Goal: Complete application form: Complete application form

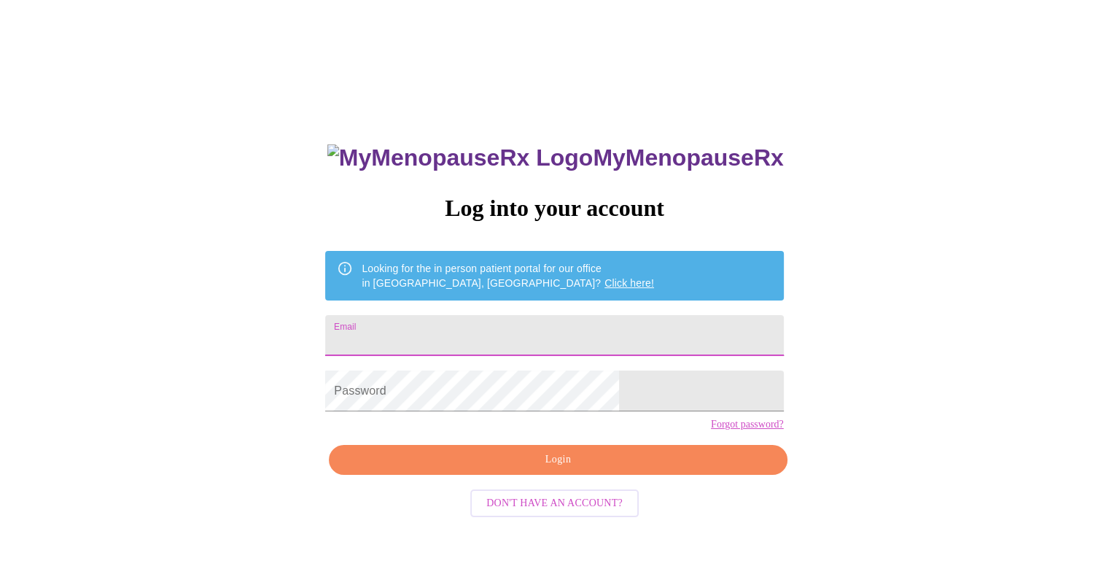
click at [489, 334] on input "Email" at bounding box center [554, 335] width 458 height 41
type input "[EMAIL_ADDRESS][DOMAIN_NAME]"
click at [711, 430] on link "Forgot password?" at bounding box center [747, 425] width 73 height 12
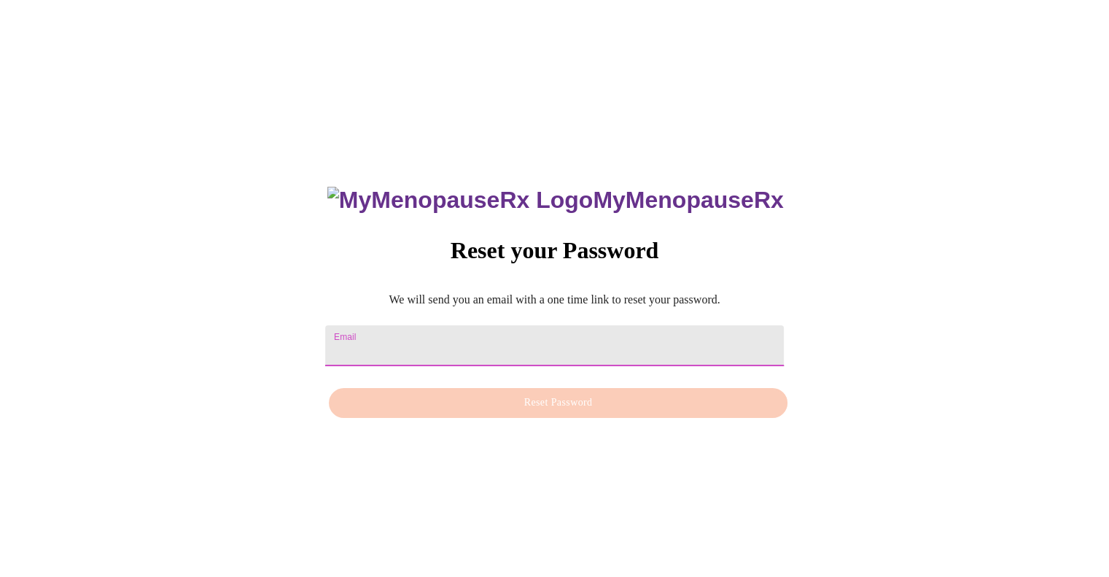
click at [417, 341] on input "Email" at bounding box center [554, 345] width 458 height 41
type input "[EMAIL_ADDRESS][DOMAIN_NAME]"
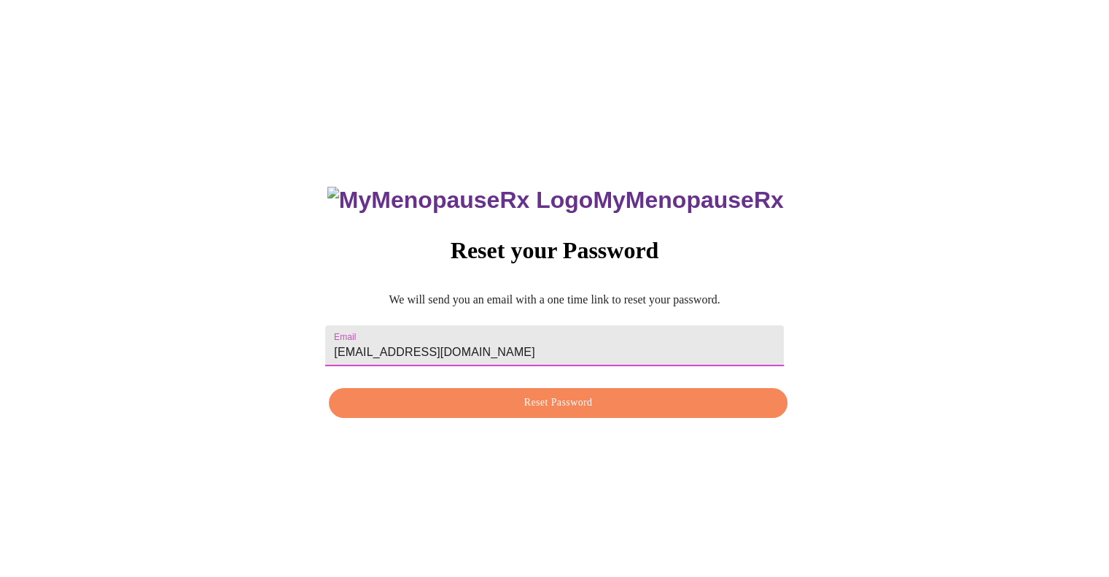
click at [487, 406] on span "Reset Password" at bounding box center [558, 403] width 424 height 18
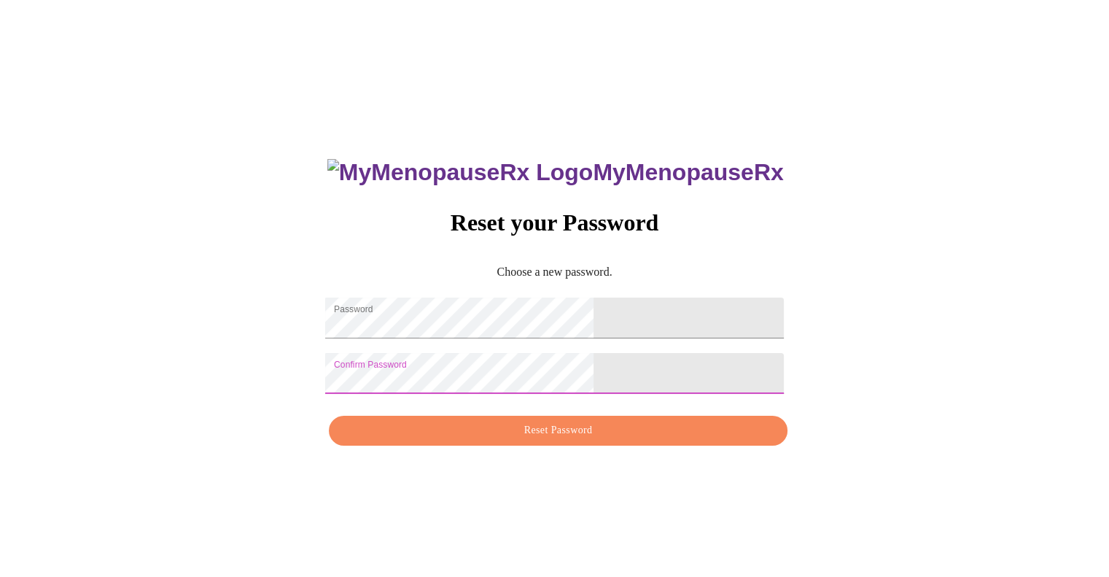
click at [553, 440] on span "Reset Password" at bounding box center [558, 431] width 424 height 18
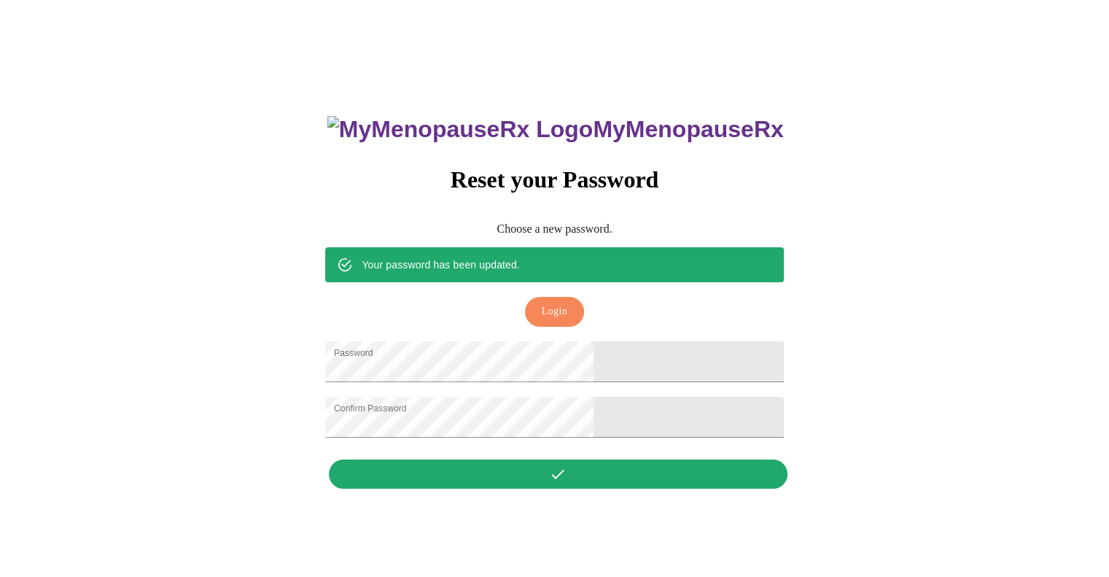
click at [553, 303] on span "Login" at bounding box center [555, 312] width 26 height 18
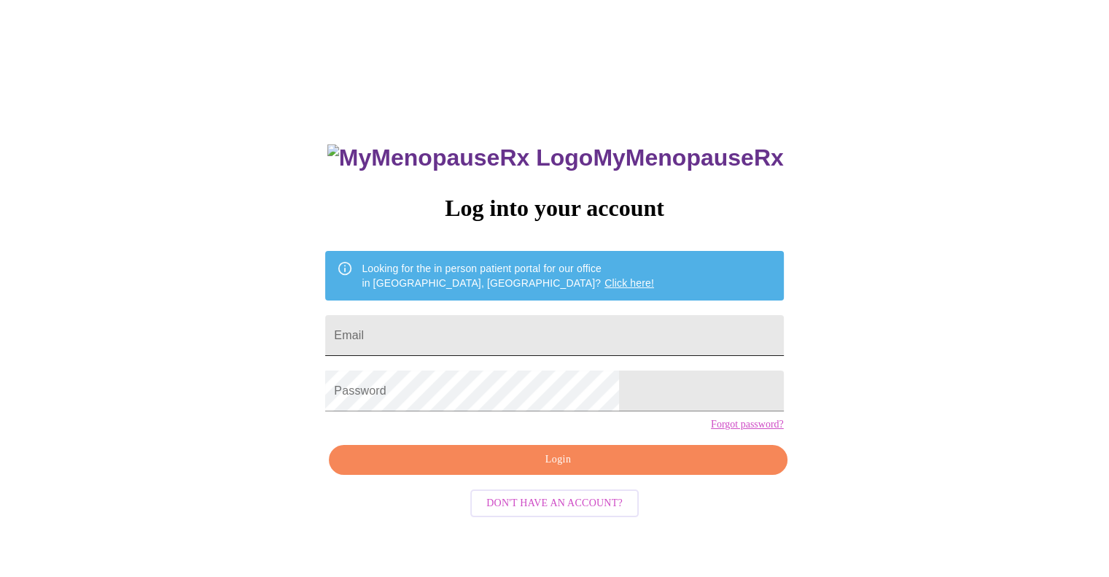
click at [505, 332] on input "Email" at bounding box center [554, 335] width 458 height 41
type input "[EMAIL_ADDRESS][DOMAIN_NAME]"
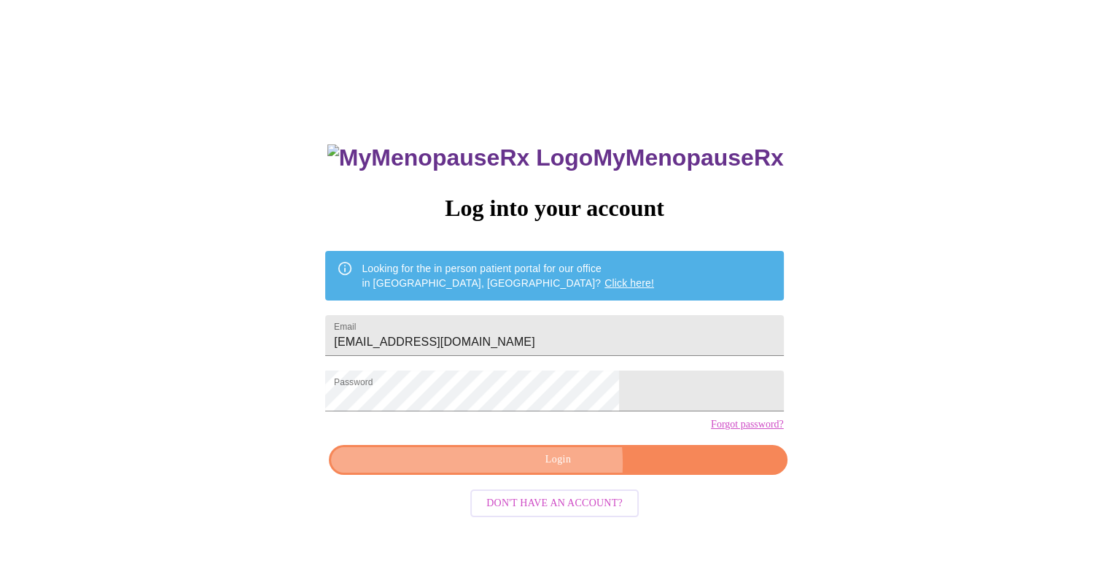
click at [517, 469] on span "Login" at bounding box center [558, 460] width 424 height 18
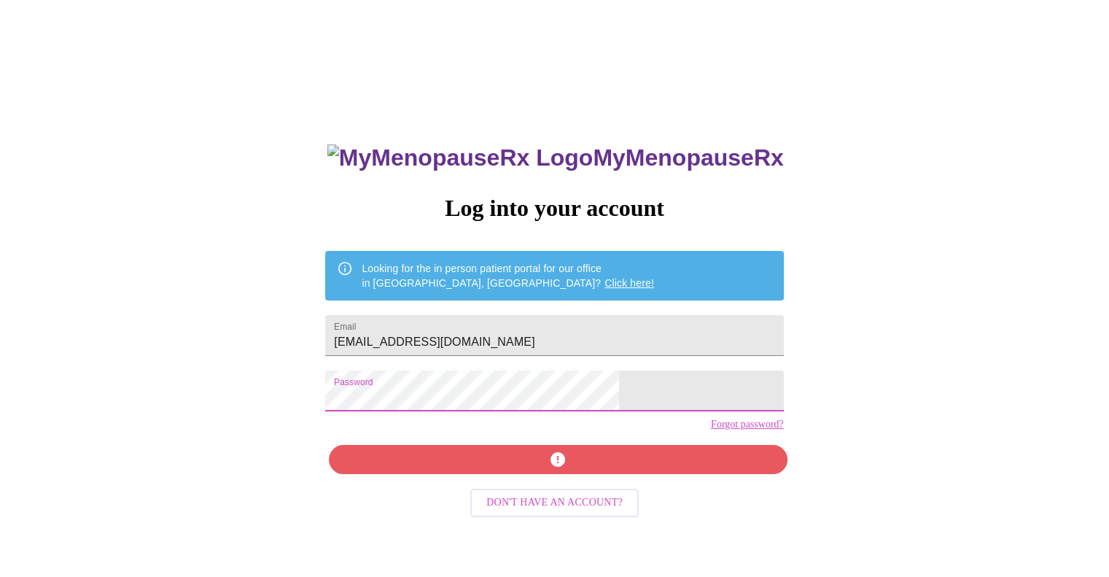
click at [313, 359] on div "MyMenopauseRx Log into your account Looking for the in person patient portal fo…" at bounding box center [555, 352] width 1098 height 692
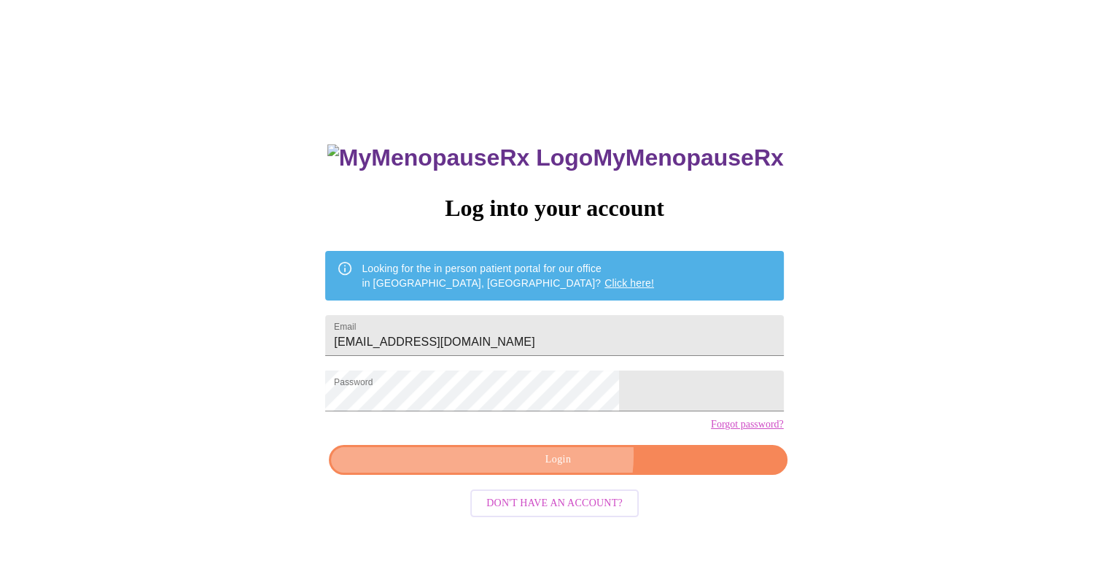
click at [563, 469] on span "Login" at bounding box center [558, 460] width 424 height 18
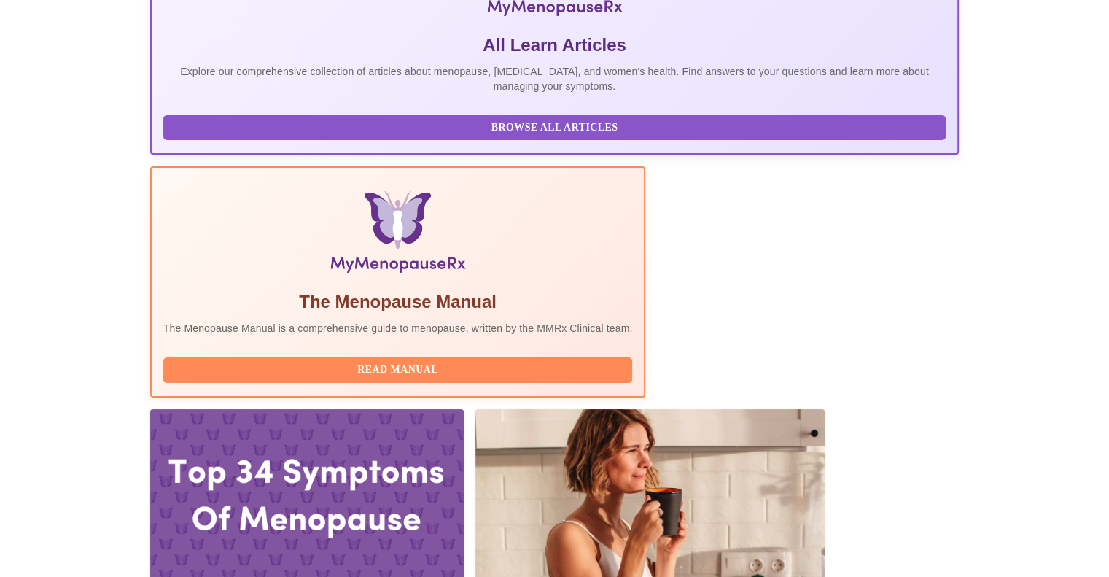
scroll to position [300, 0]
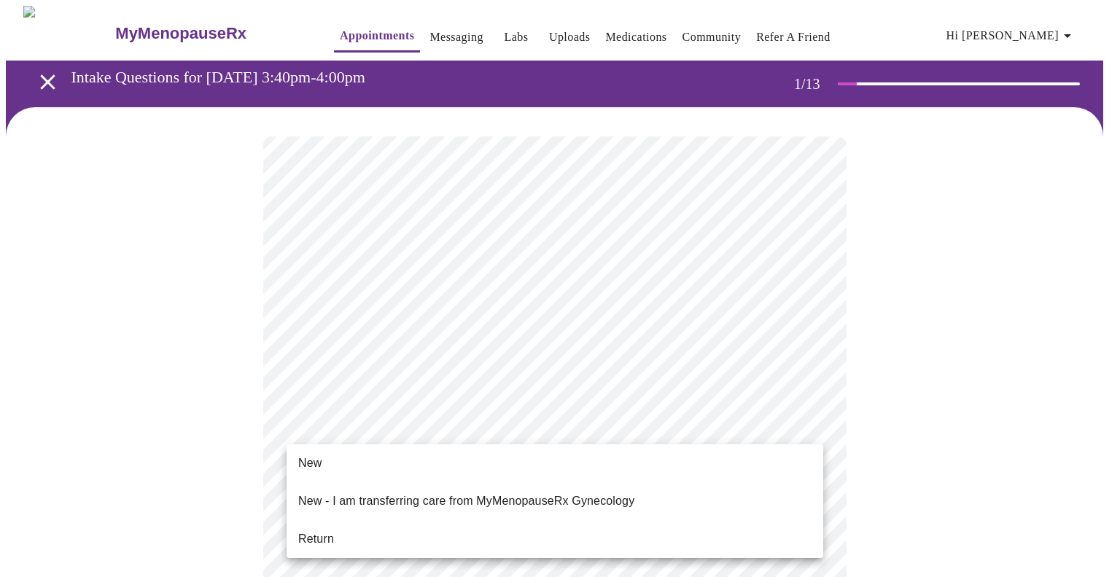
click at [354, 526] on li "Return" at bounding box center [555, 539] width 537 height 26
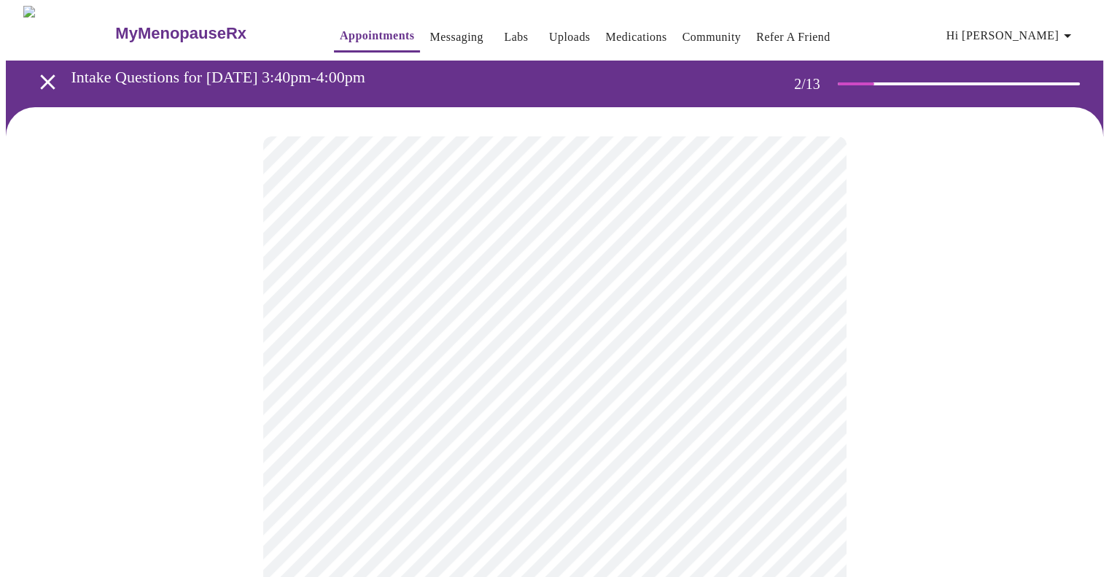
click at [642, 305] on body "MyMenopauseRx Appointments Messaging Labs Uploads Medications Community Refer a…" at bounding box center [555, 444] width 1098 height 876
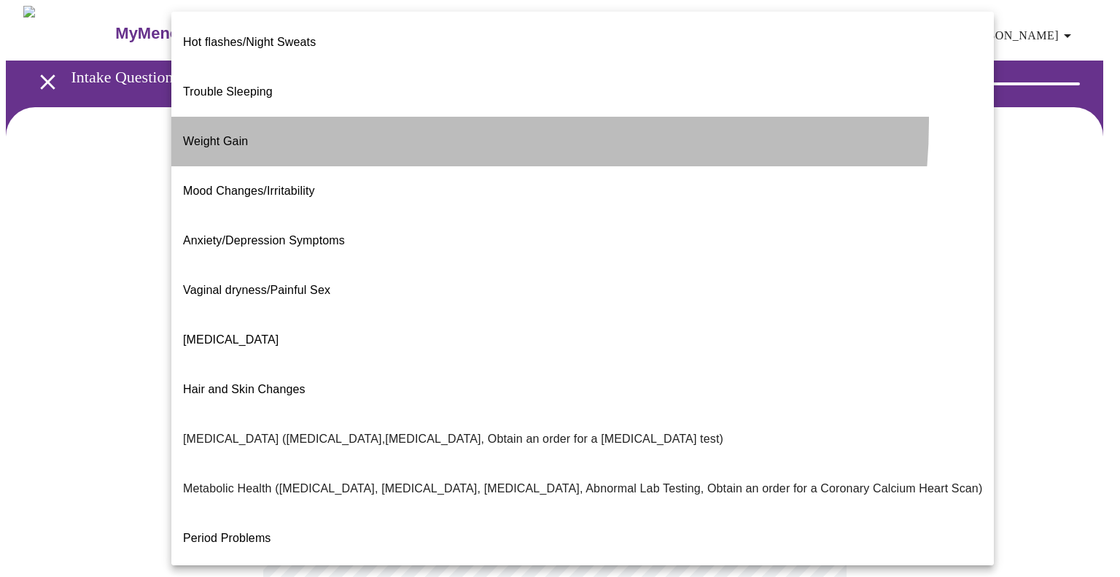
click at [395, 117] on li "Weight Gain" at bounding box center [582, 142] width 823 height 50
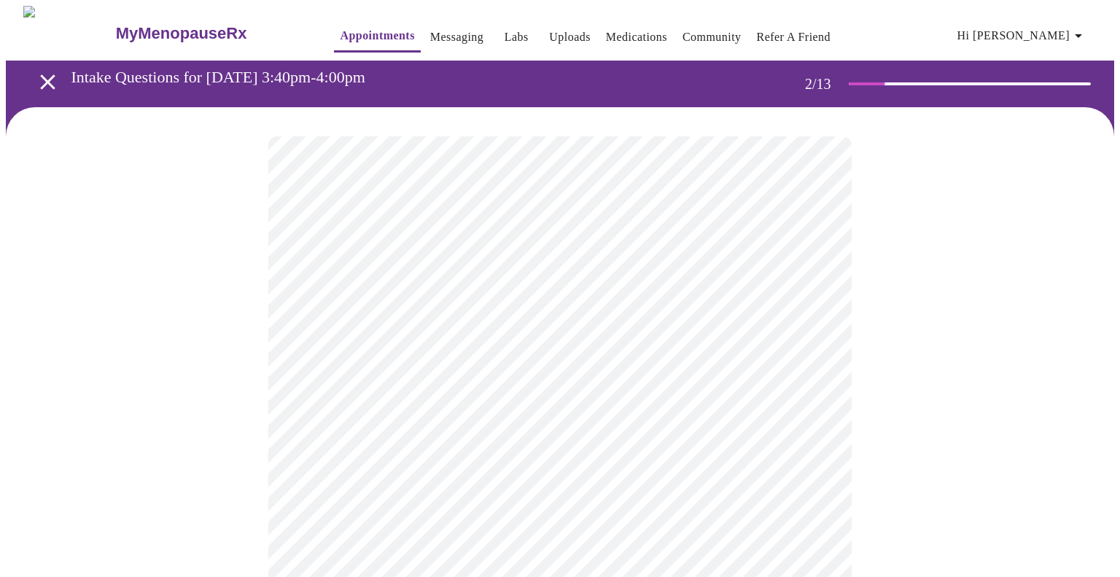
click at [346, 455] on body "MyMenopauseRx Appointments Messaging Labs Uploads Medications Community Refer a…" at bounding box center [560, 439] width 1108 height 867
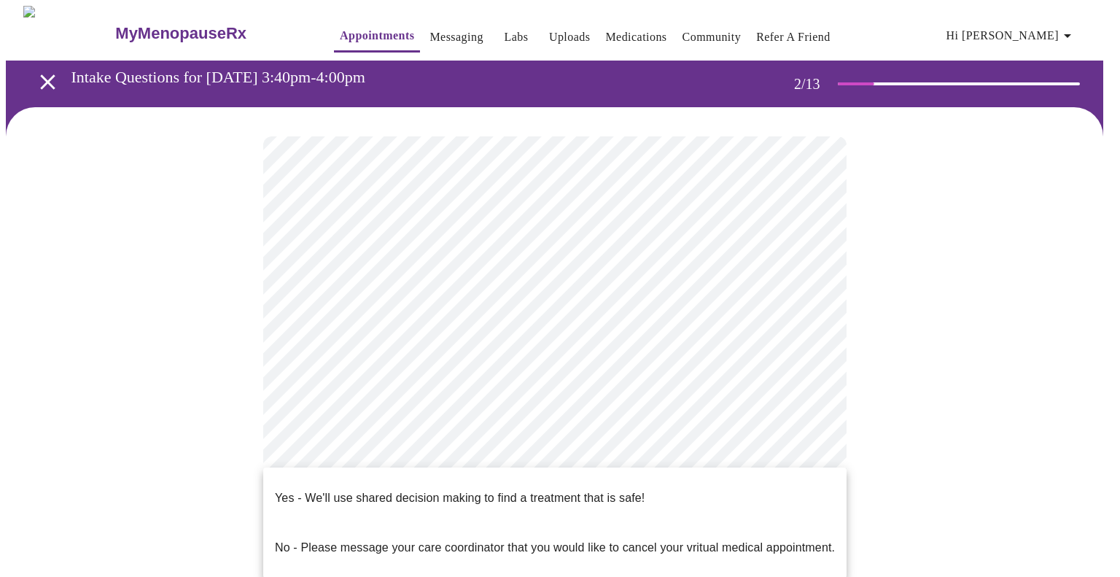
click at [343, 489] on p "Yes - We'll use shared decision making to find a treatment that is safe!" at bounding box center [460, 498] width 370 height 18
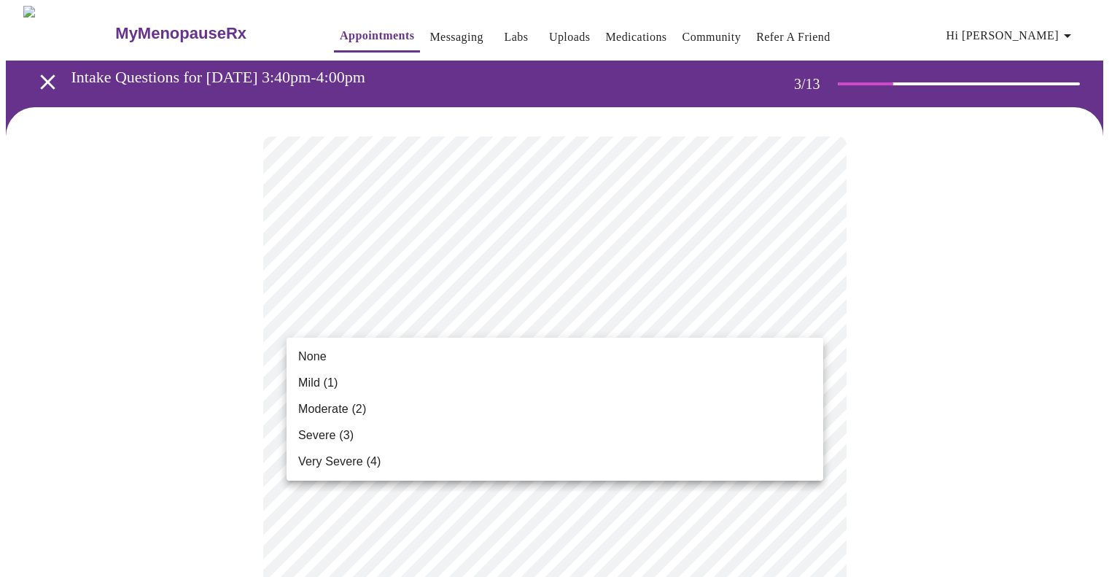
click at [392, 392] on li "Mild (1)" at bounding box center [555, 383] width 537 height 26
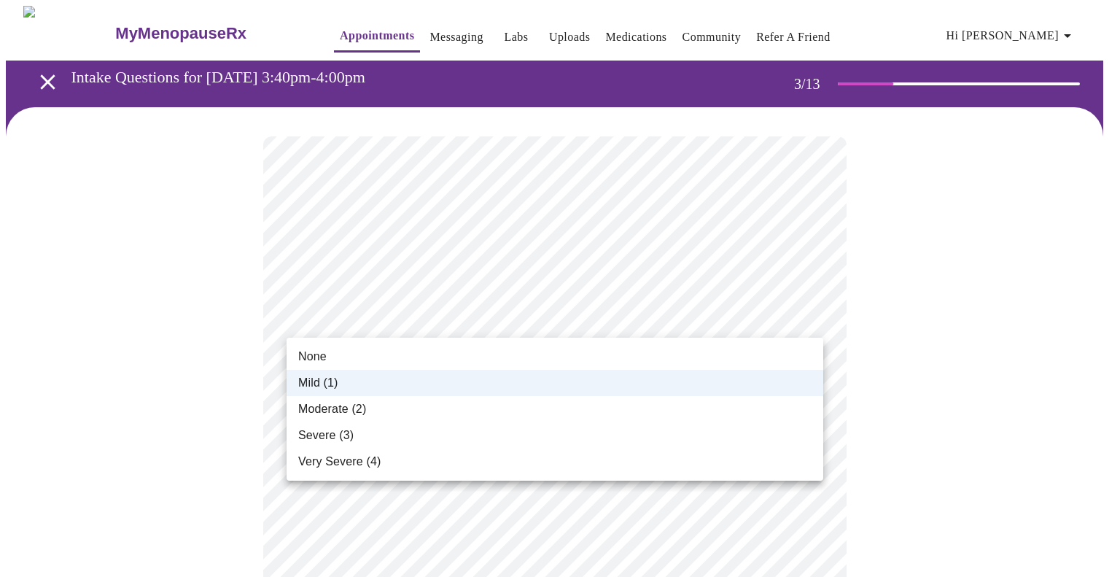
click at [358, 408] on span "Moderate (2)" at bounding box center [332, 409] width 68 height 18
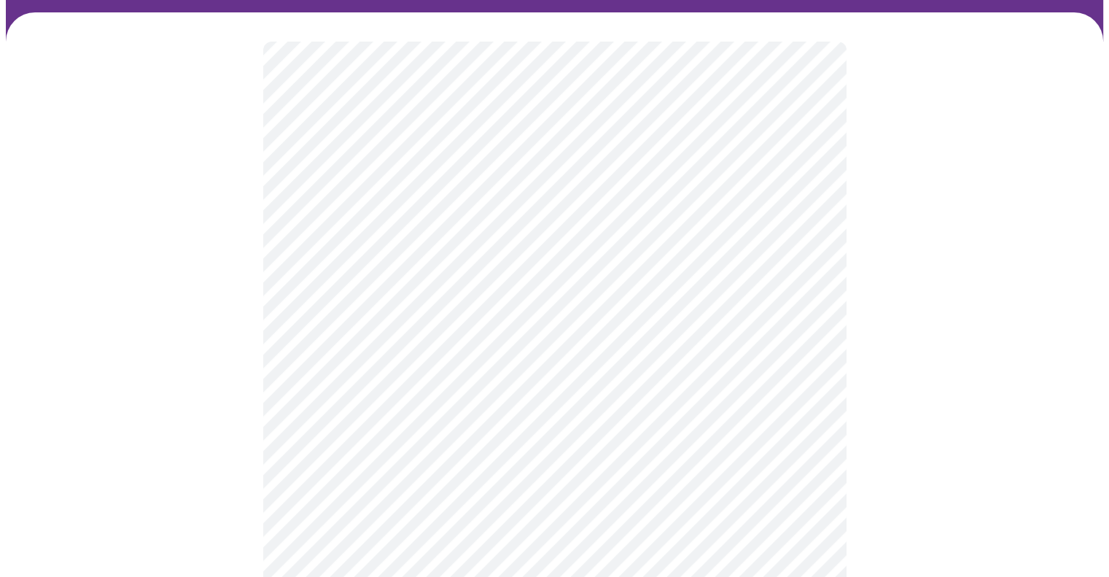
scroll to position [93, 0]
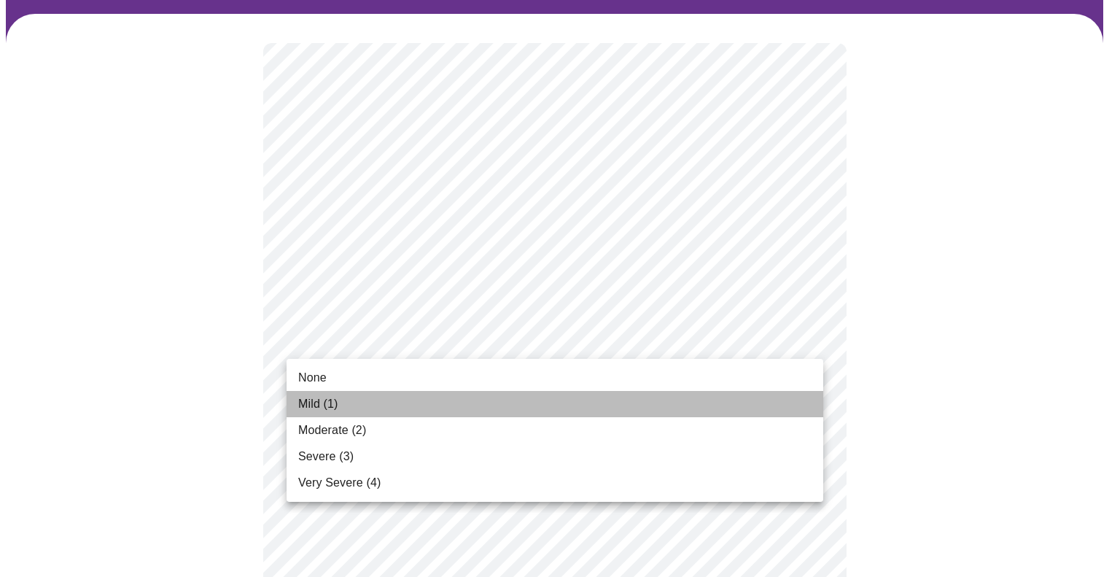
click at [388, 411] on li "Mild (1)" at bounding box center [555, 404] width 537 height 26
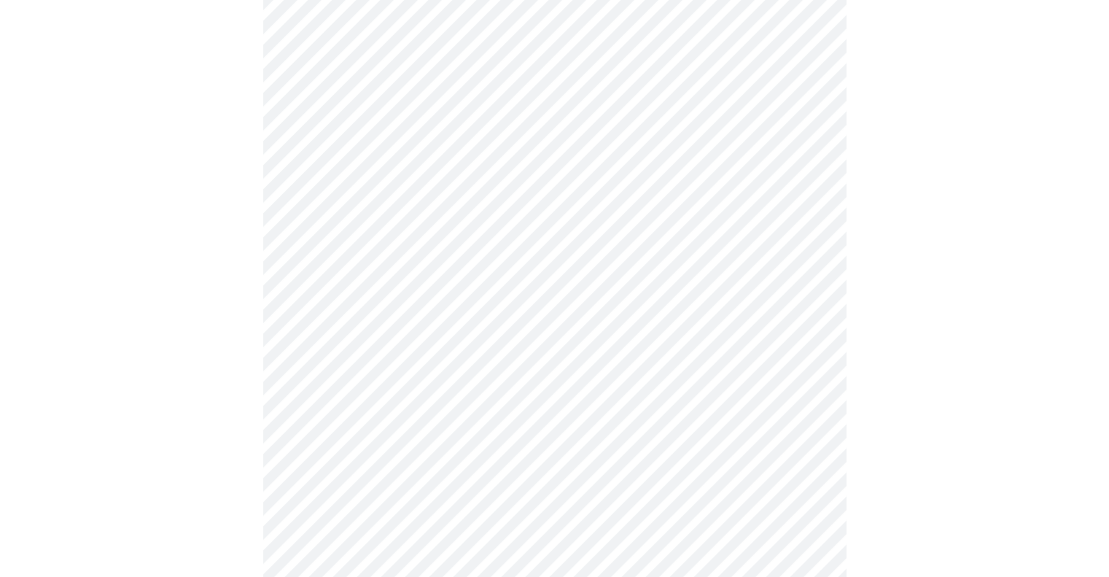
scroll to position [190, 0]
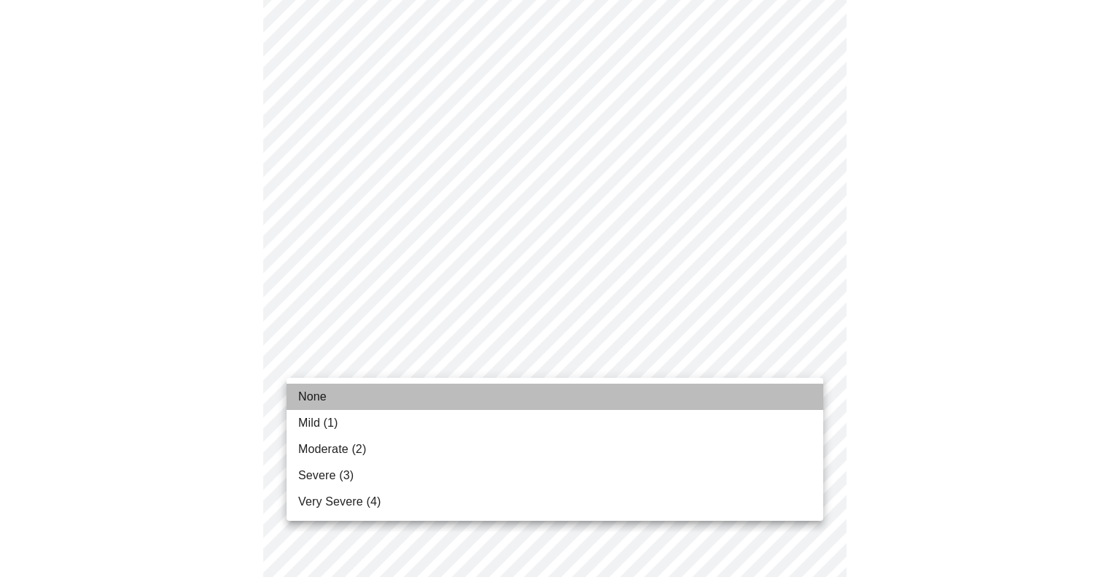
click at [420, 396] on li "None" at bounding box center [555, 397] width 537 height 26
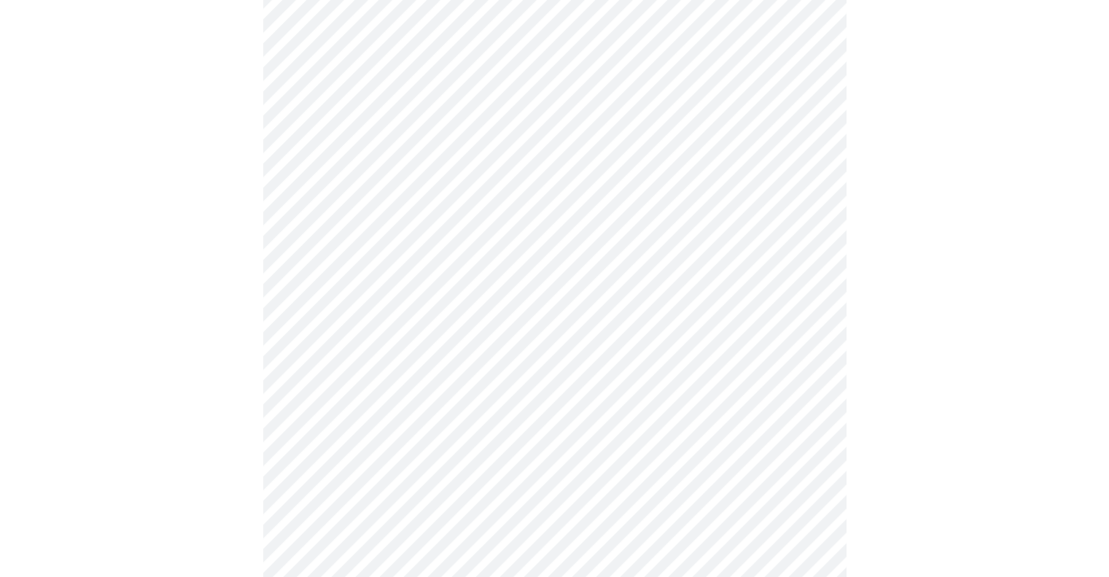
scroll to position [280, 0]
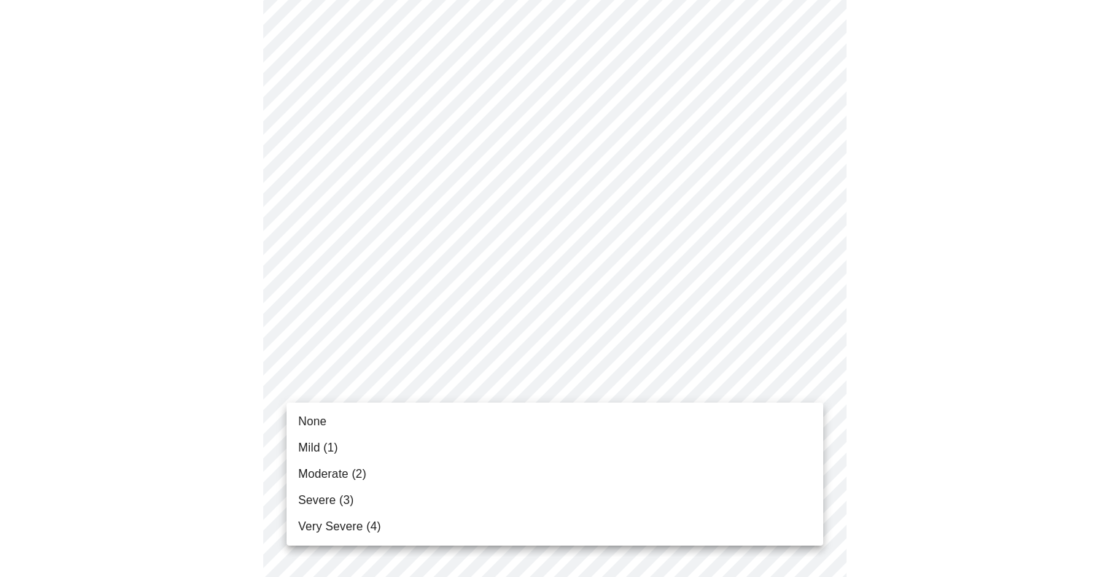
click at [475, 387] on div at bounding box center [560, 288] width 1120 height 577
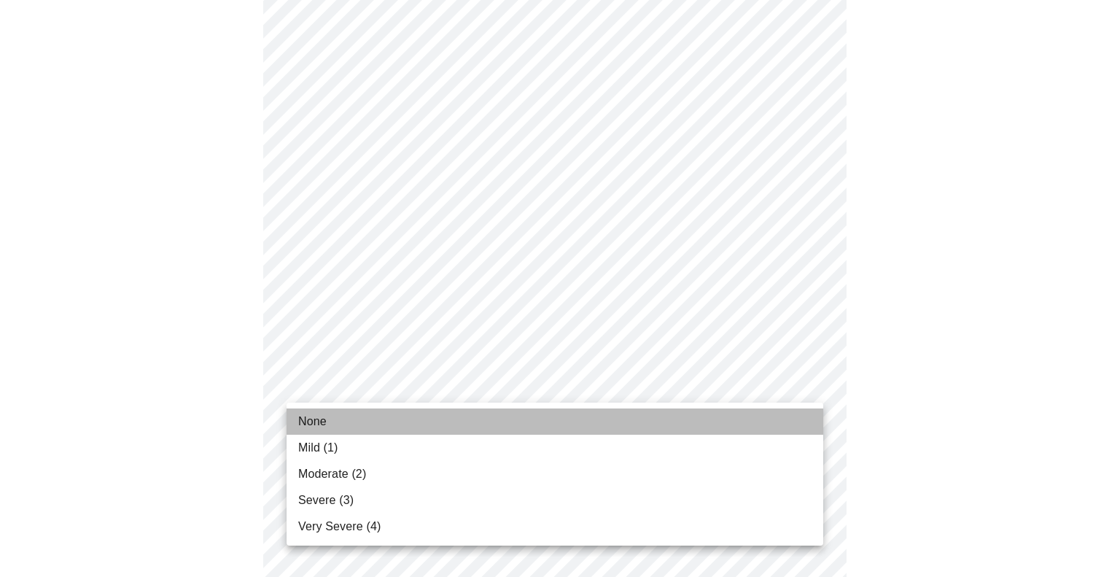
click at [379, 424] on li "None" at bounding box center [555, 421] width 537 height 26
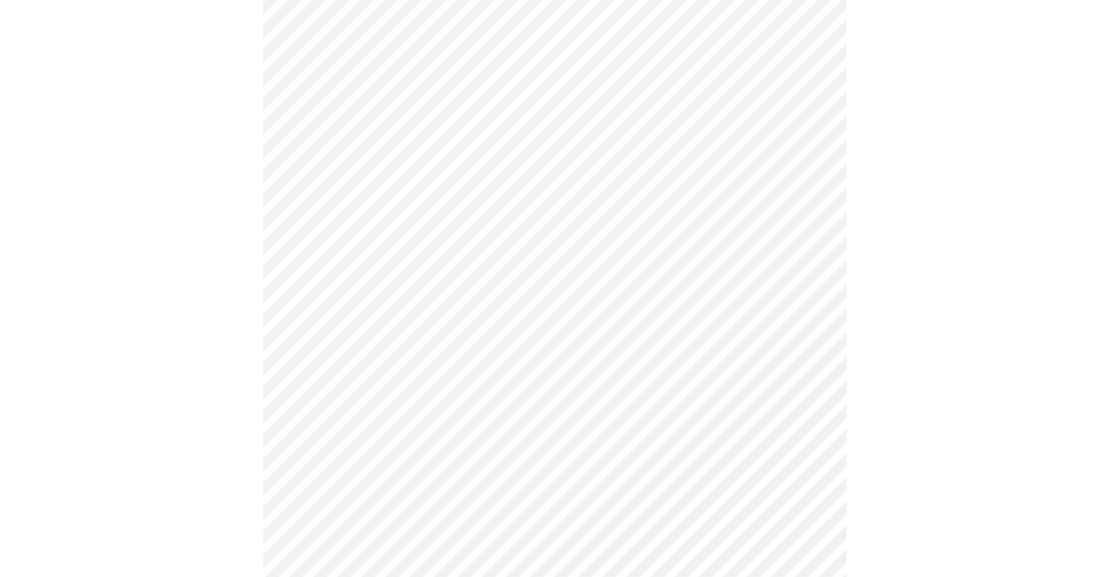
scroll to position [394, 0]
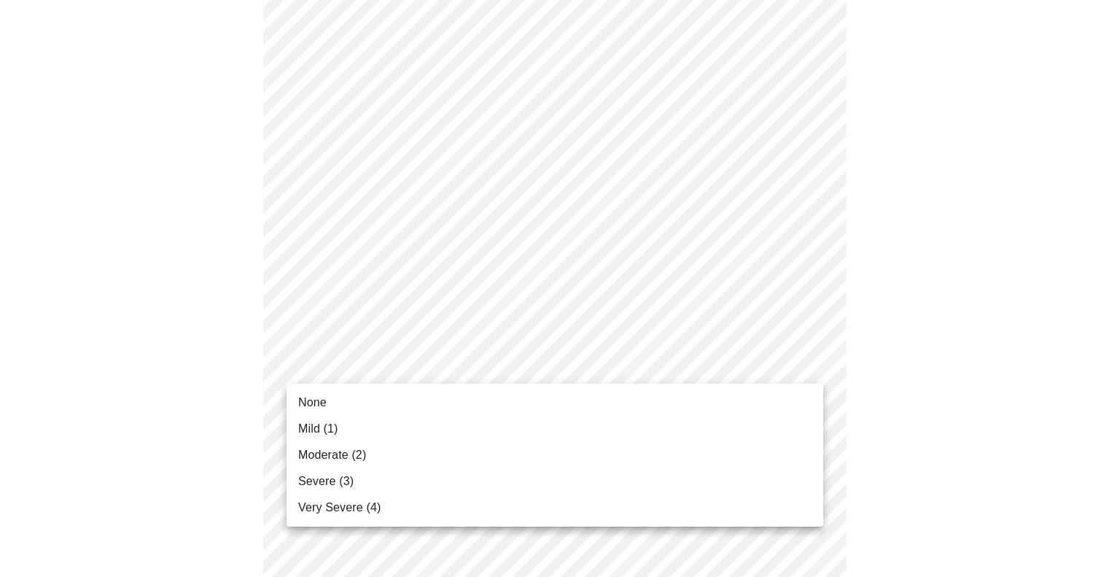
click at [399, 373] on body "MyMenopauseRx Appointments Messaging Labs Uploads Medications Community Refer a…" at bounding box center [560, 540] width 1108 height 1857
click at [368, 422] on li "Mild (1)" at bounding box center [555, 429] width 537 height 26
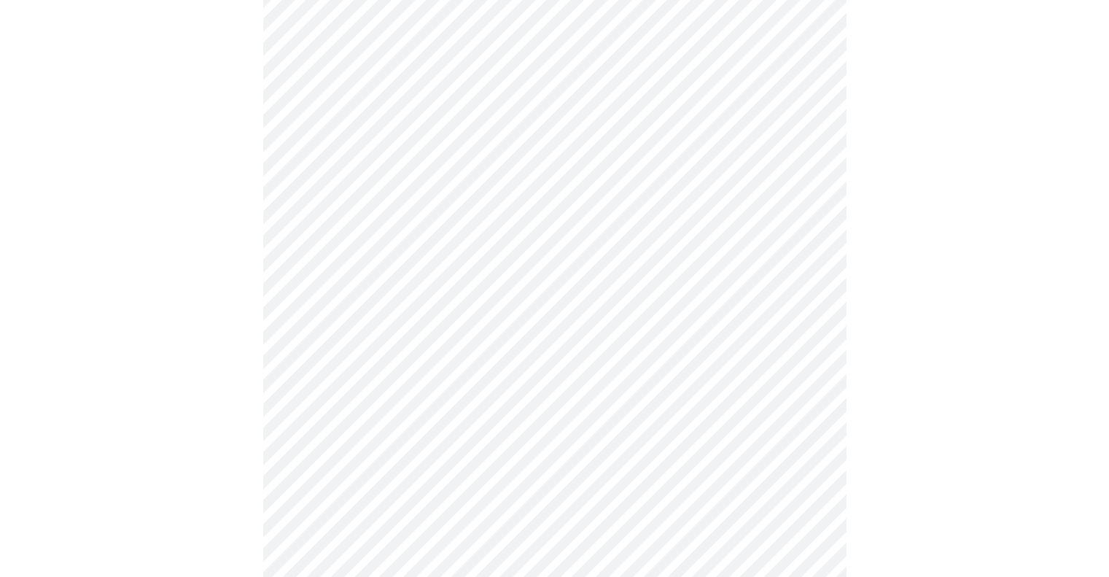
scroll to position [531, 0]
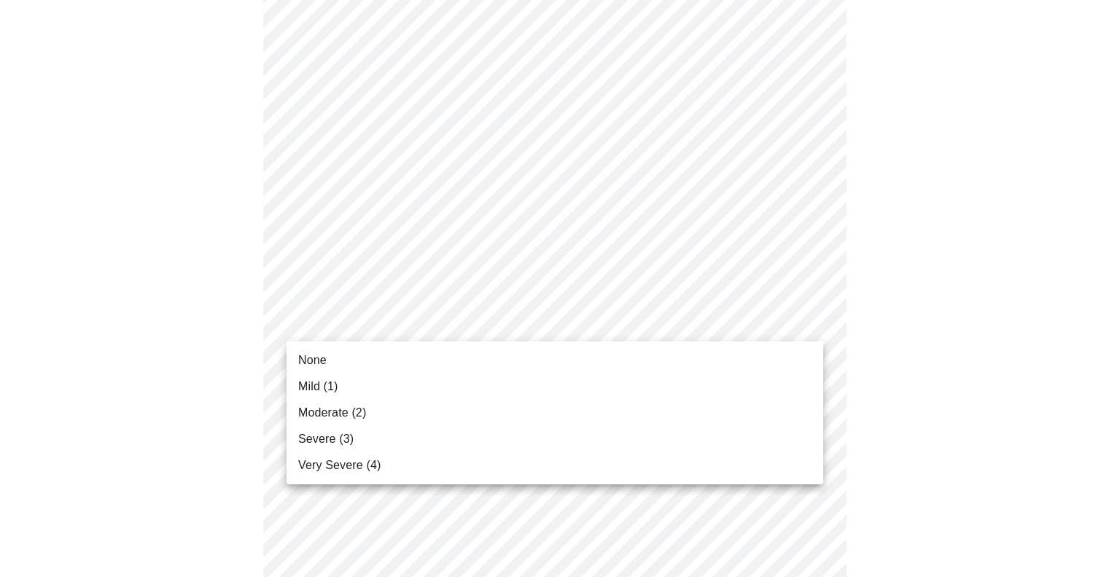
click at [400, 325] on body "MyMenopauseRx Appointments Messaging Labs Uploads Medications Community Refer a…" at bounding box center [560, 393] width 1108 height 1837
click at [341, 408] on span "Moderate (2)" at bounding box center [332, 413] width 68 height 18
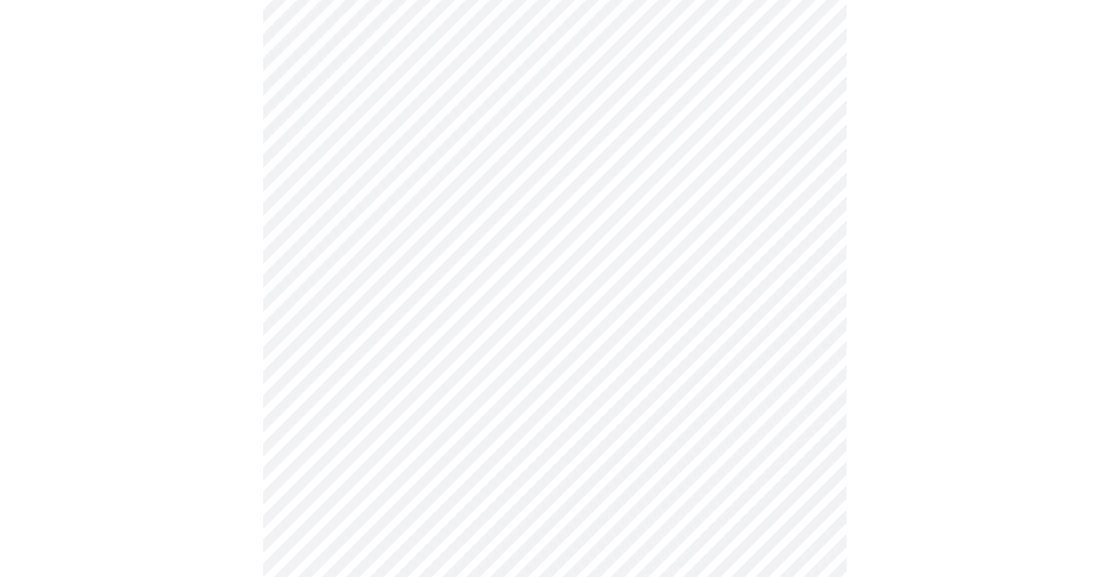
scroll to position [613, 0]
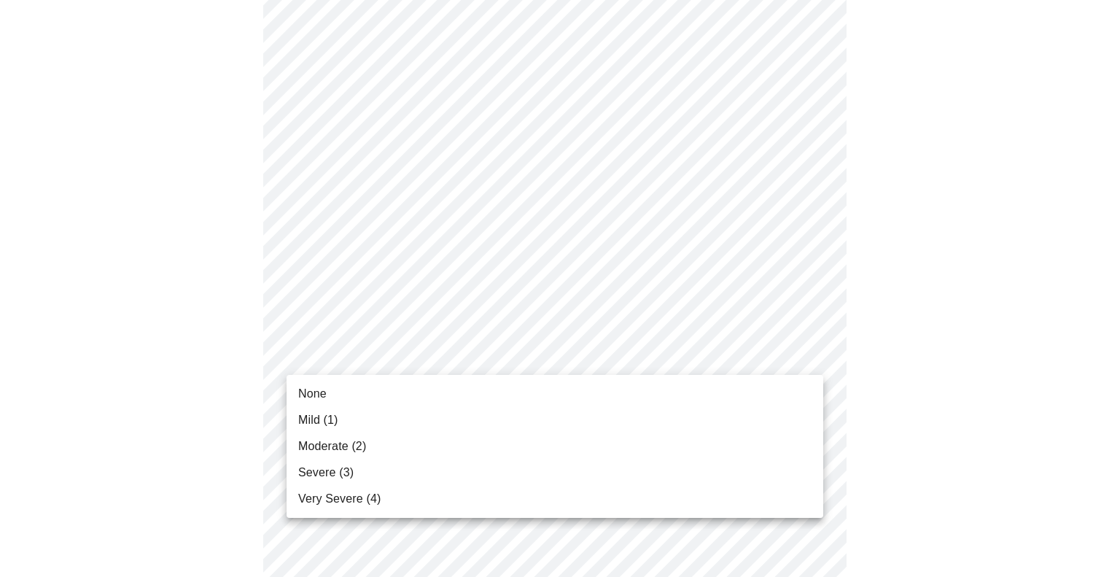
click at [423, 366] on body "MyMenopauseRx Appointments Messaging Labs Uploads Medications Community Refer a…" at bounding box center [560, 301] width 1108 height 1817
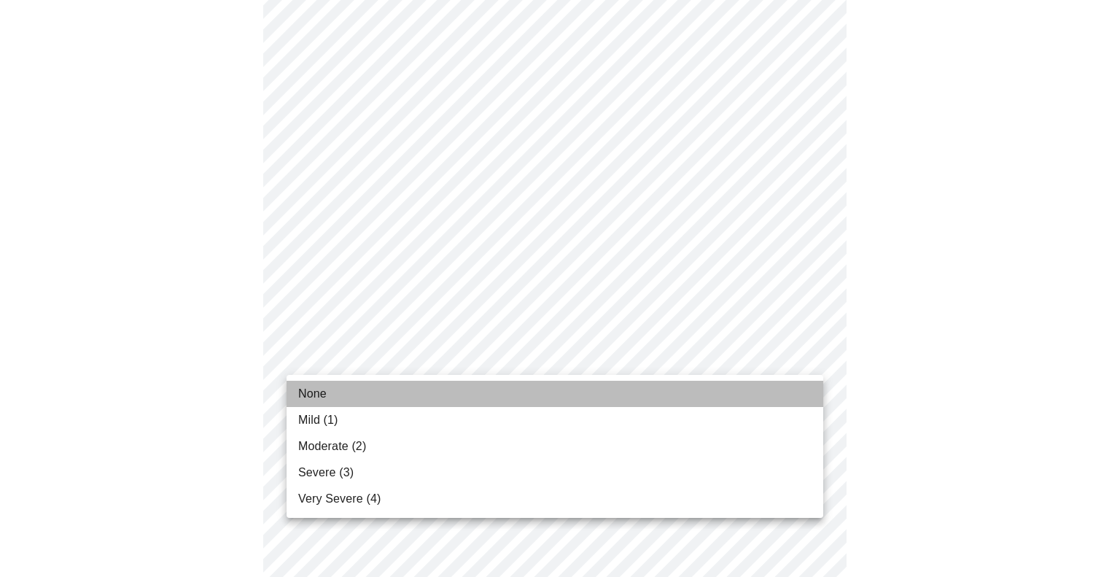
click at [343, 390] on li "None" at bounding box center [555, 394] width 537 height 26
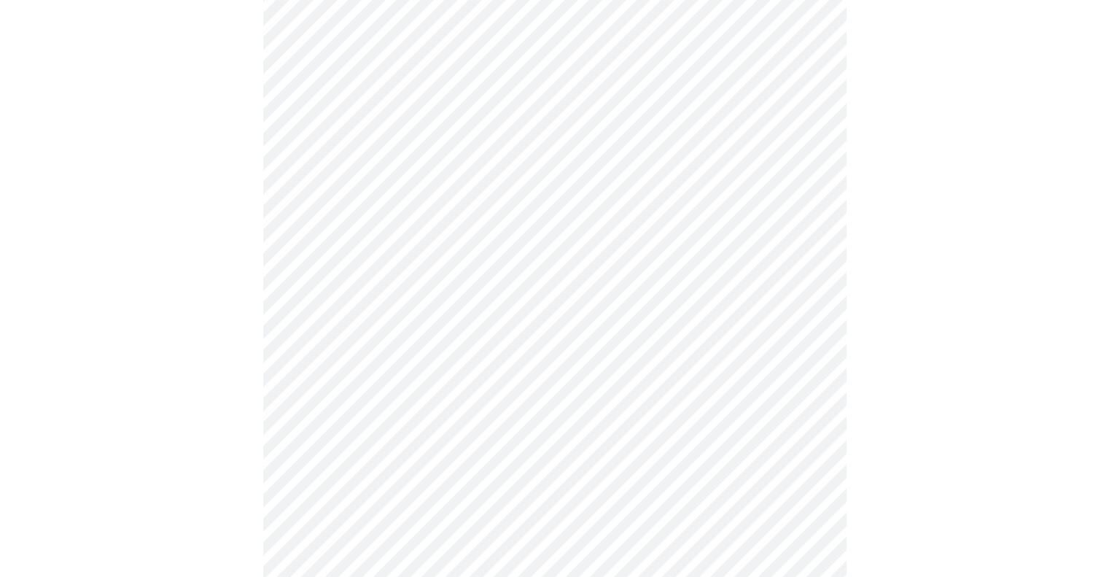
scroll to position [726, 0]
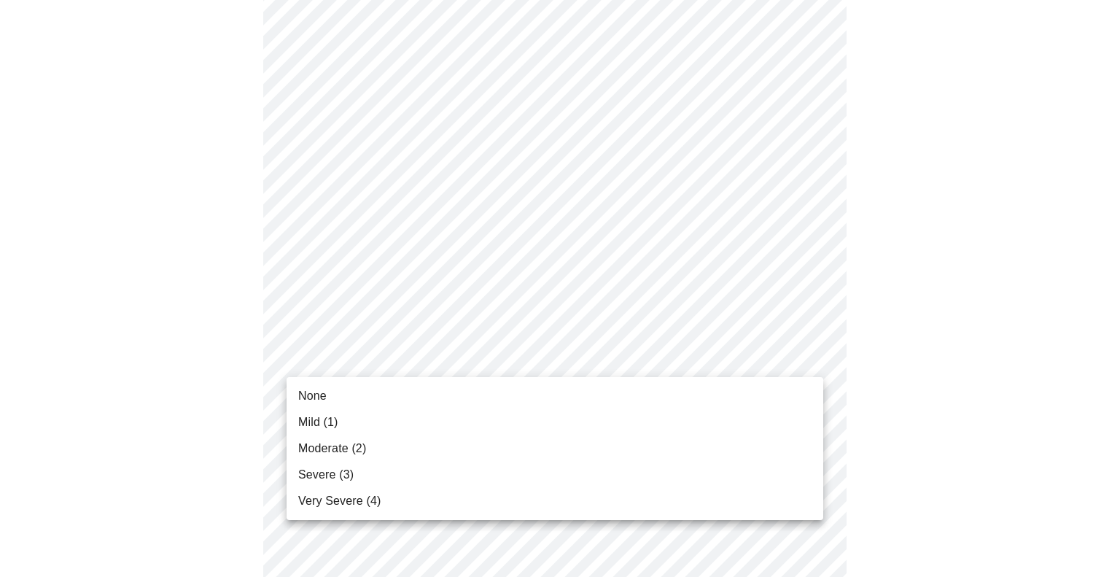
click at [376, 371] on body "MyMenopauseRx Appointments Messaging Labs Uploads Medications Community Refer a…" at bounding box center [560, 177] width 1108 height 1796
click at [363, 397] on li "None" at bounding box center [555, 396] width 537 height 26
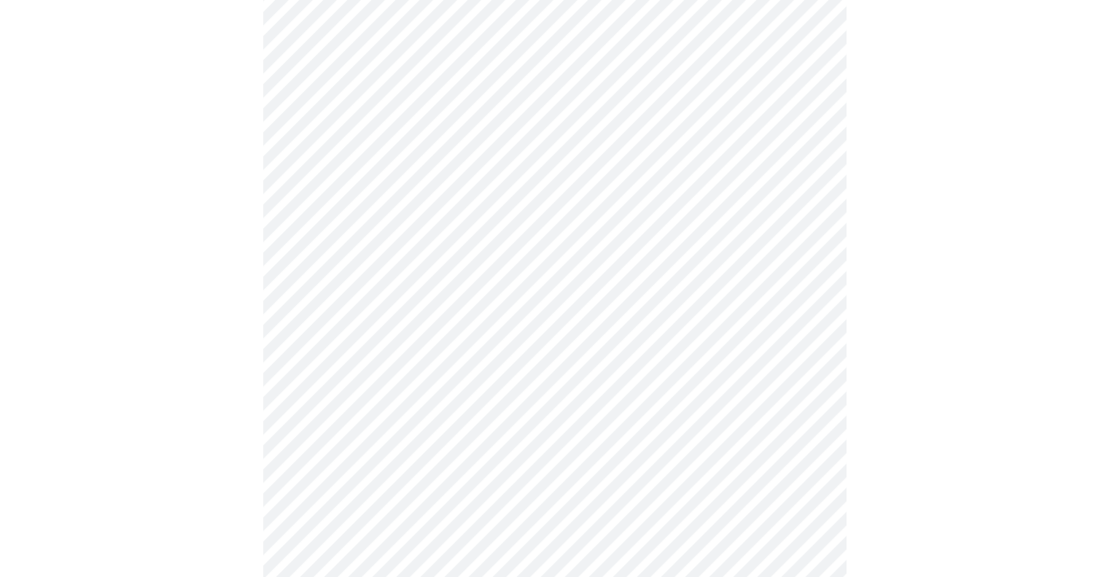
scroll to position [871, 0]
click at [381, 334] on body "MyMenopauseRx Appointments Messaging Labs Uploads Medications Community Refer a…" at bounding box center [555, 22] width 1098 height 1776
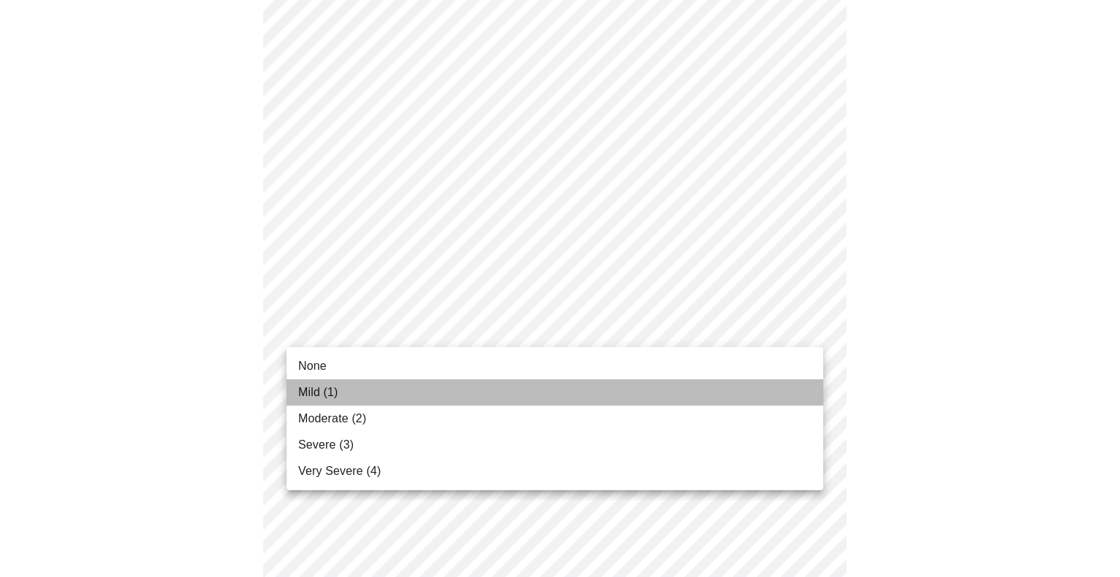
click at [359, 387] on li "Mild (1)" at bounding box center [555, 392] width 537 height 26
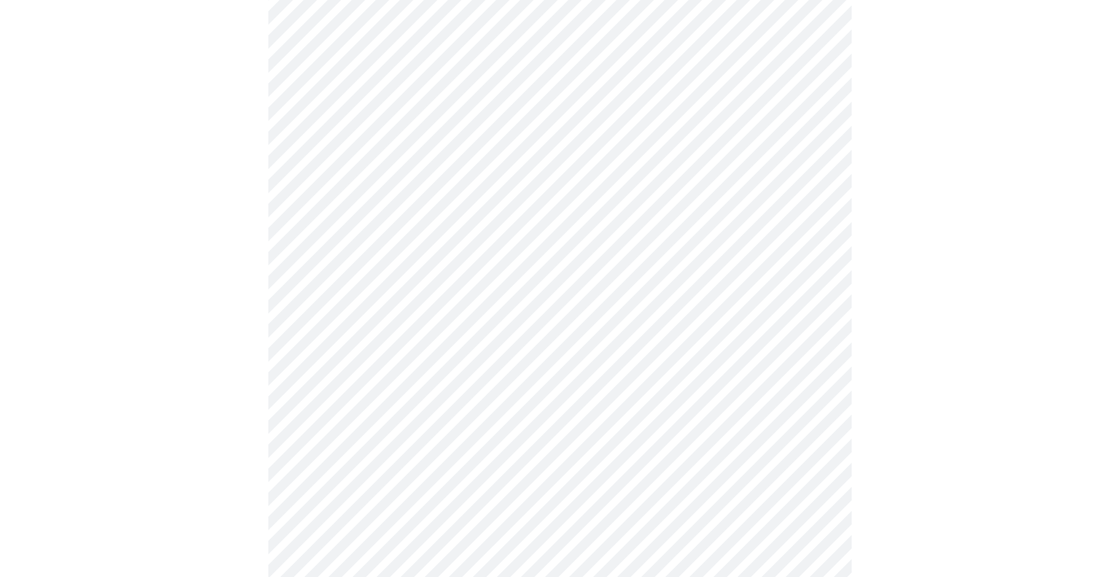
click at [365, 322] on body "MyMenopauseRx Appointments Messaging Labs Uploads Medications Community Refer a…" at bounding box center [560, 11] width 1108 height 1755
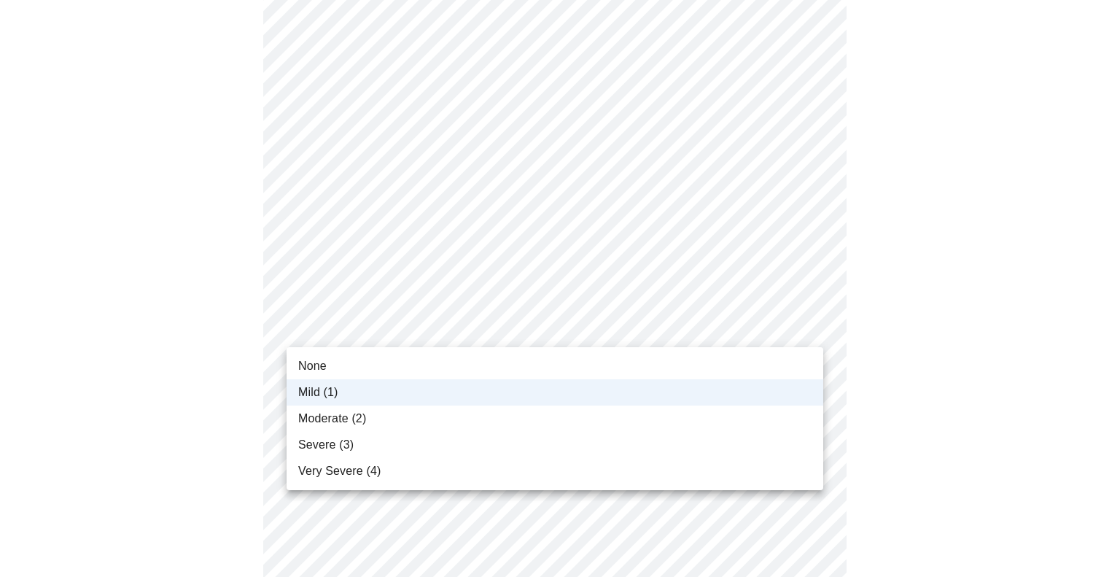
click at [357, 376] on li "None" at bounding box center [555, 366] width 537 height 26
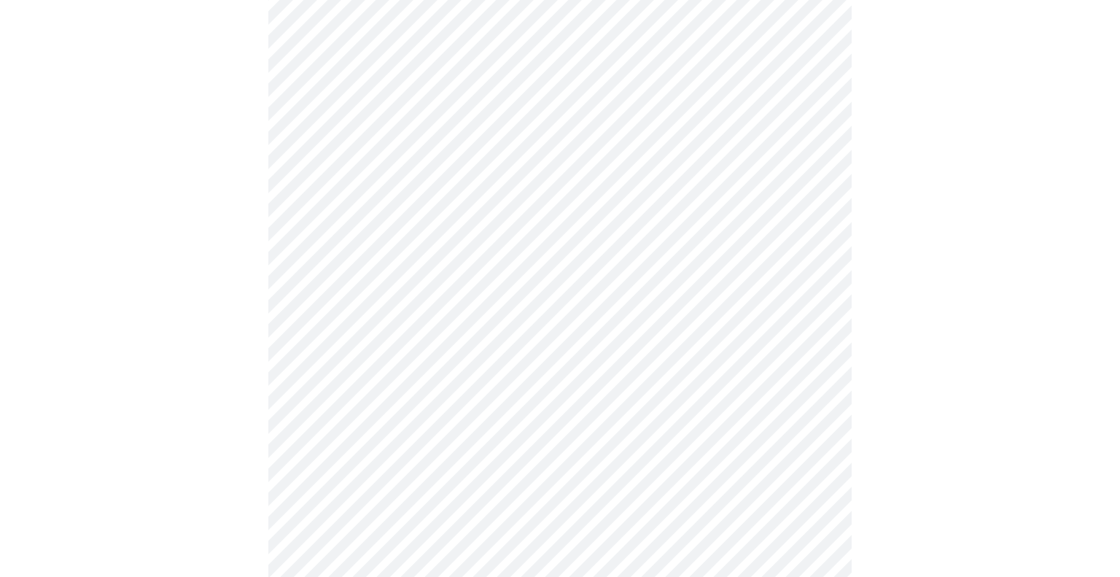
click at [364, 443] on body "MyMenopauseRx Appointments Messaging Labs Uploads Medications Community Refer a…" at bounding box center [560, 11] width 1108 height 1755
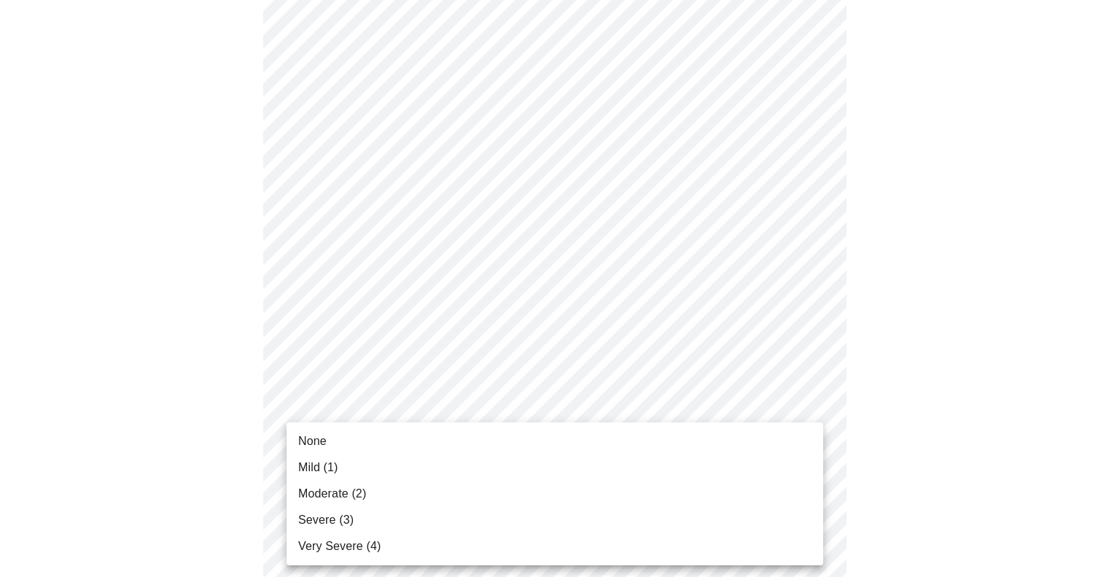
click at [360, 443] on li "None" at bounding box center [555, 441] width 537 height 26
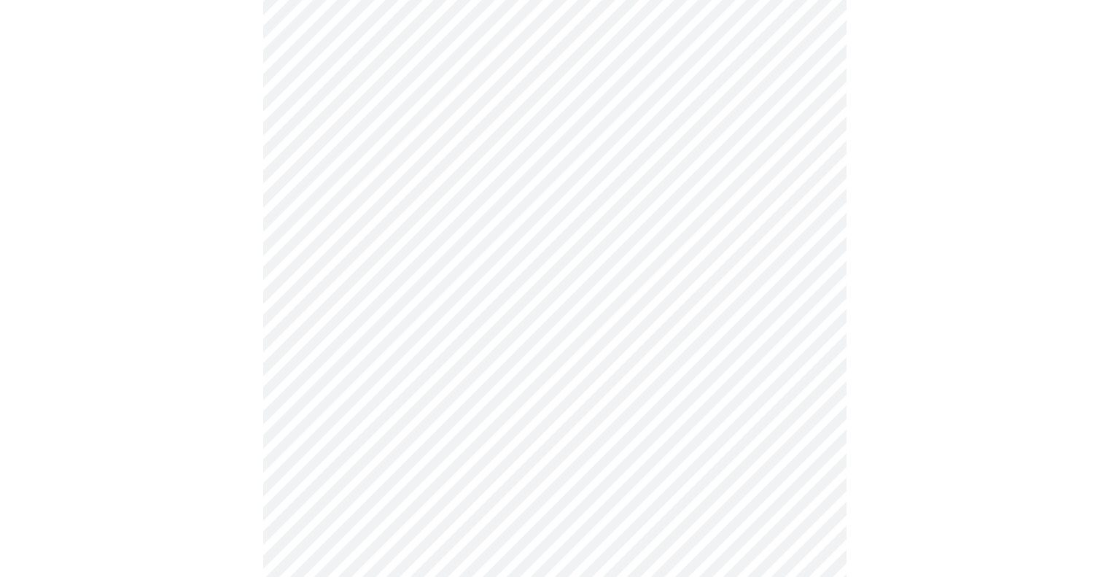
scroll to position [1073, 0]
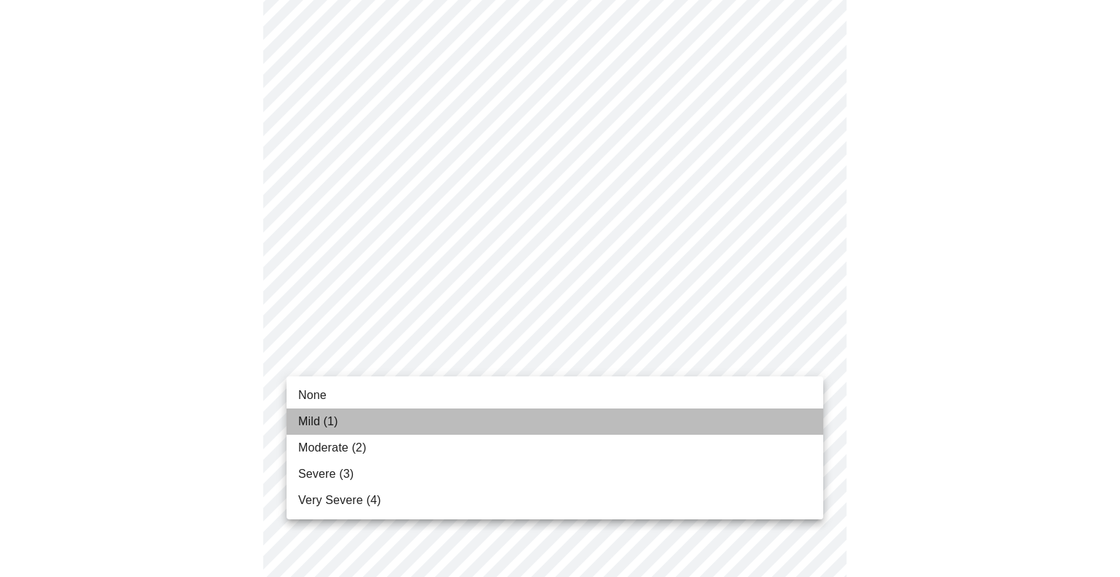
click at [346, 427] on li "Mild (1)" at bounding box center [555, 421] width 537 height 26
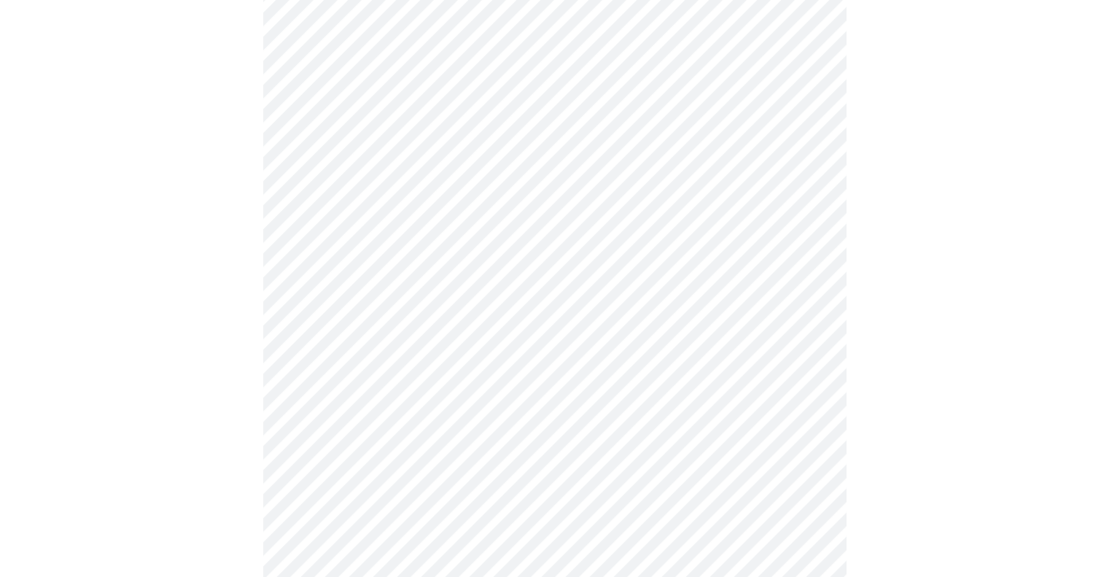
scroll to position [630, 0]
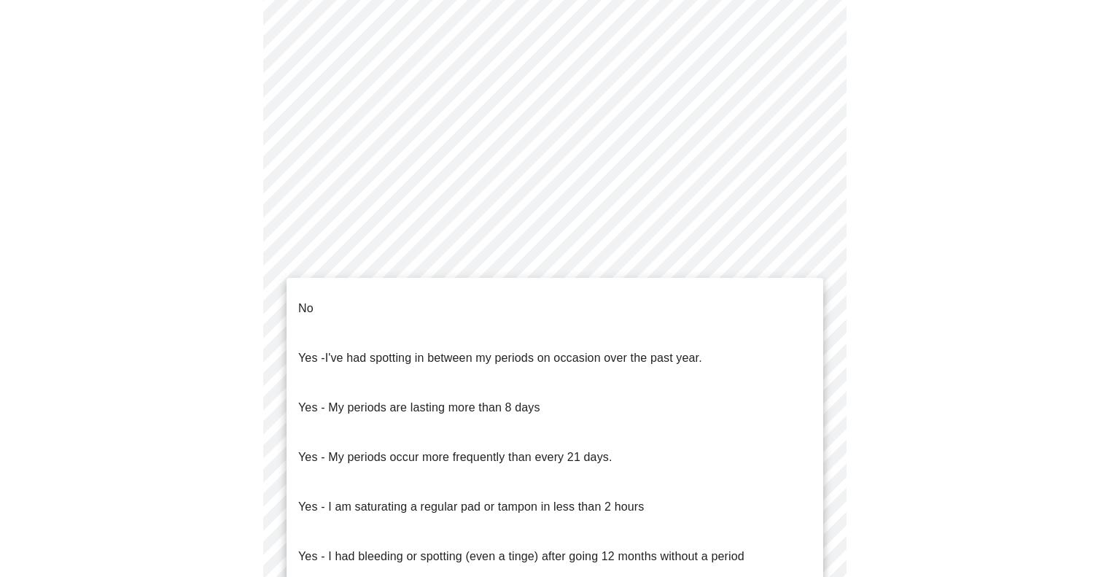
click at [414, 254] on body "MyMenopauseRx Appointments Messaging Labs Uploads Medications Community Refer a…" at bounding box center [560, 95] width 1108 height 1438
click at [408, 295] on li "No" at bounding box center [555, 309] width 537 height 50
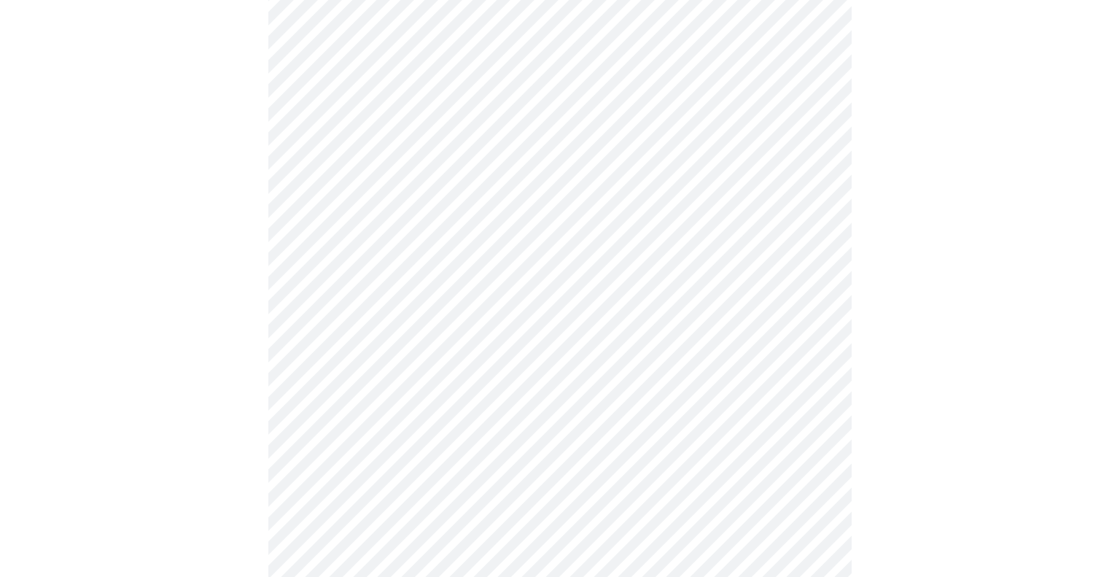
click at [416, 354] on body "MyMenopauseRx Appointments Messaging Labs Uploads Medications Community Refer a…" at bounding box center [560, 90] width 1108 height 1429
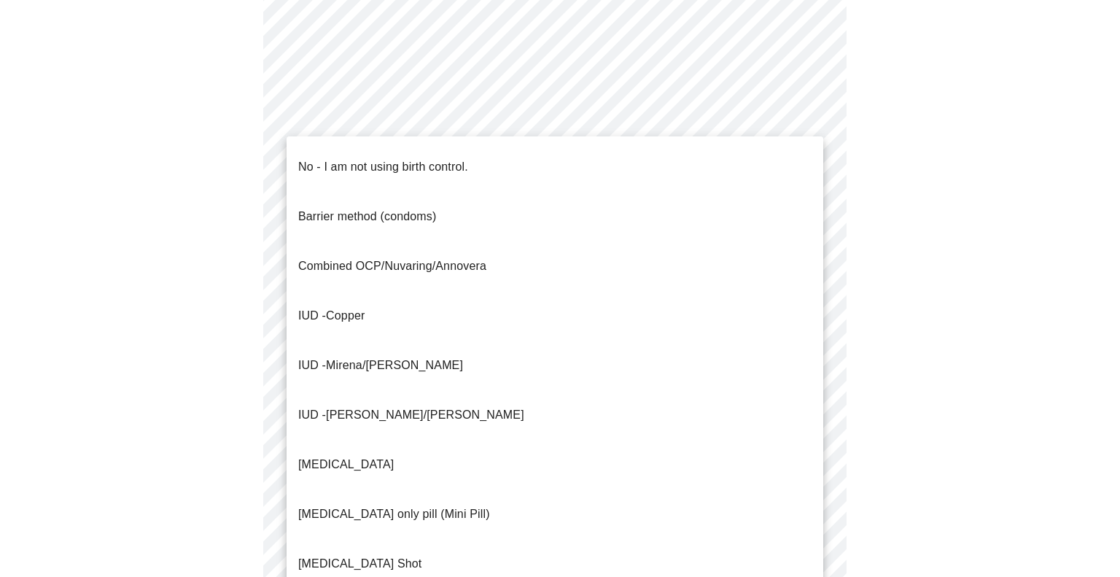
click at [404, 158] on p "No - I am not using birth control." at bounding box center [383, 167] width 170 height 18
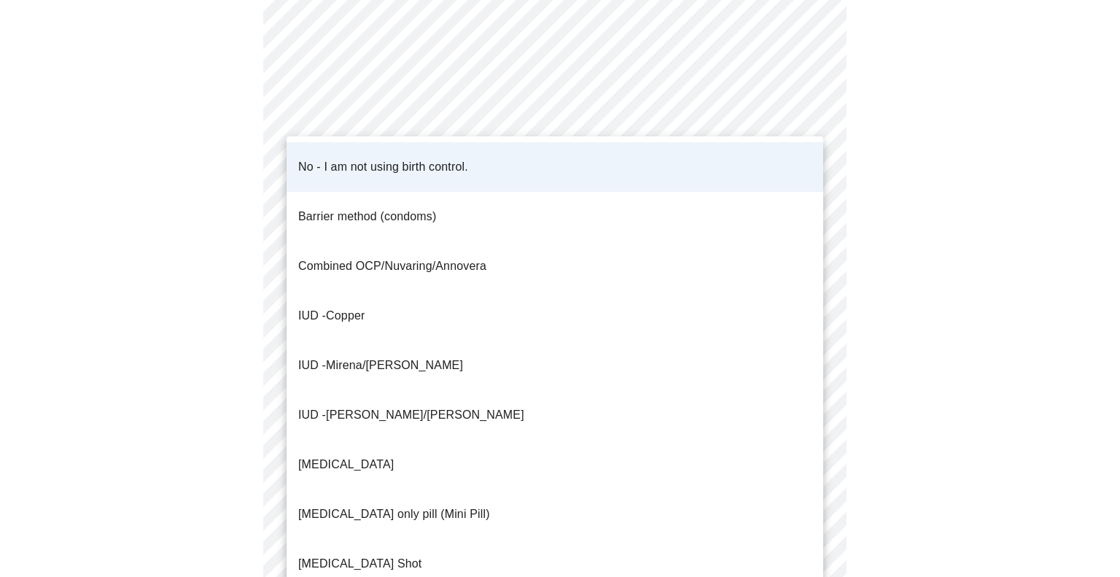
click at [359, 370] on body "MyMenopauseRx Appointments Messaging Labs Uploads Medications Community Refer a…" at bounding box center [560, 86] width 1108 height 1421
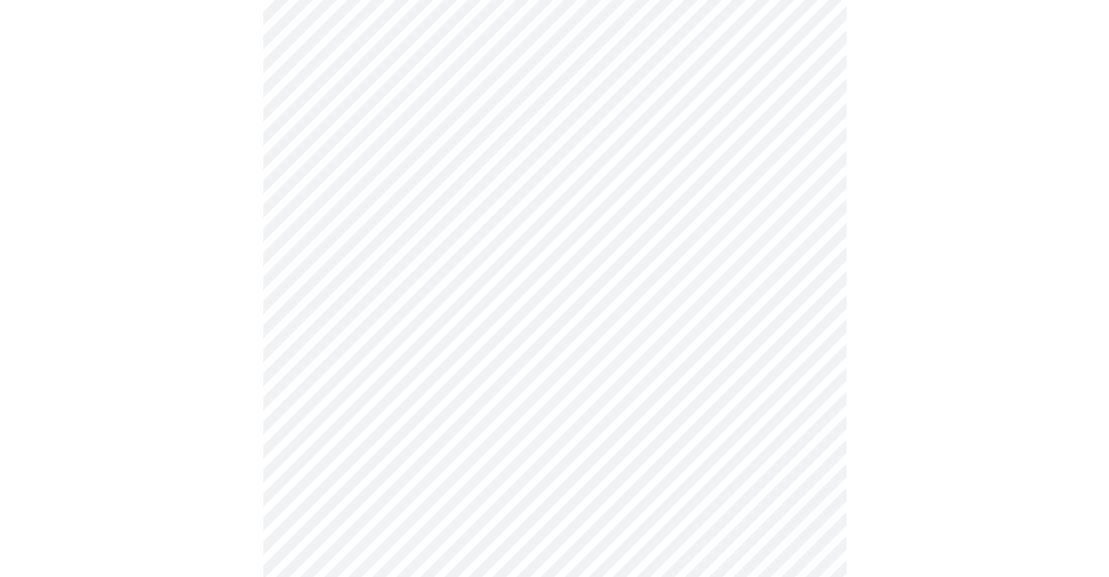
scroll to position [821, 0]
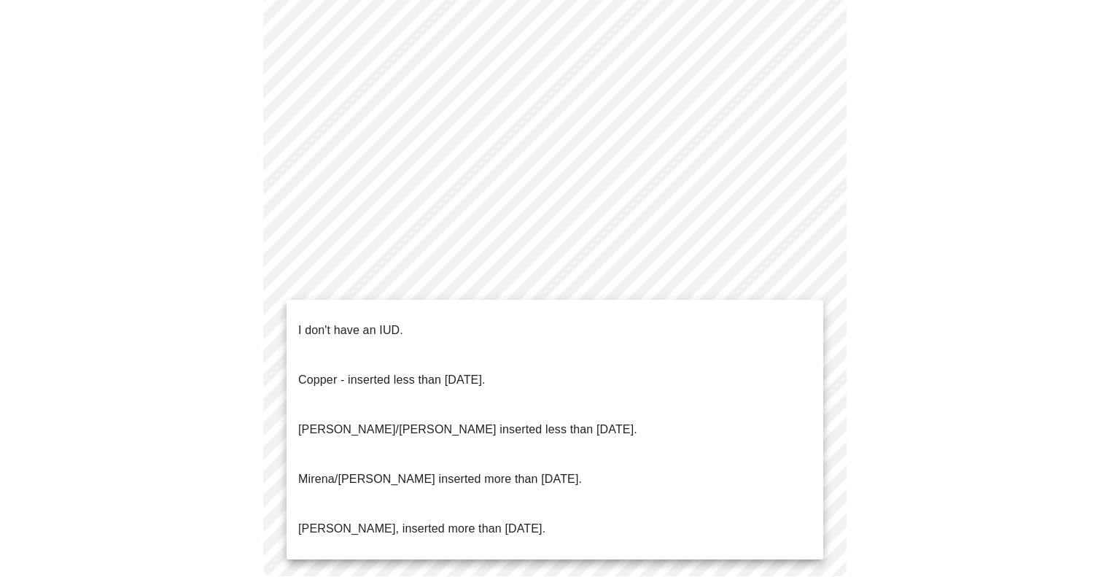
click at [389, 322] on p "I don't have an IUD." at bounding box center [350, 331] width 105 height 18
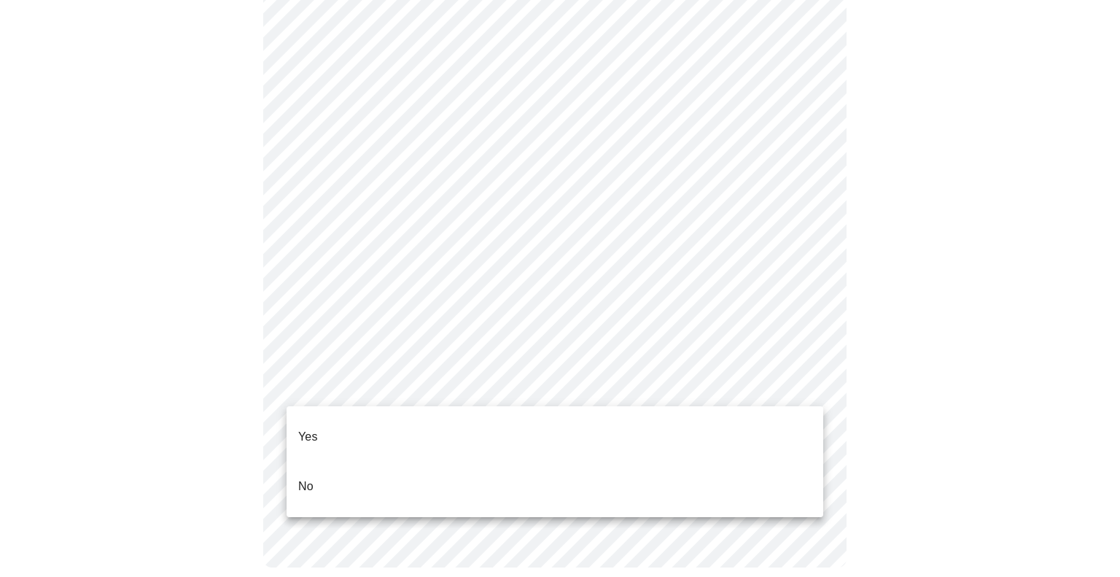
click at [376, 426] on li "Yes" at bounding box center [555, 437] width 537 height 50
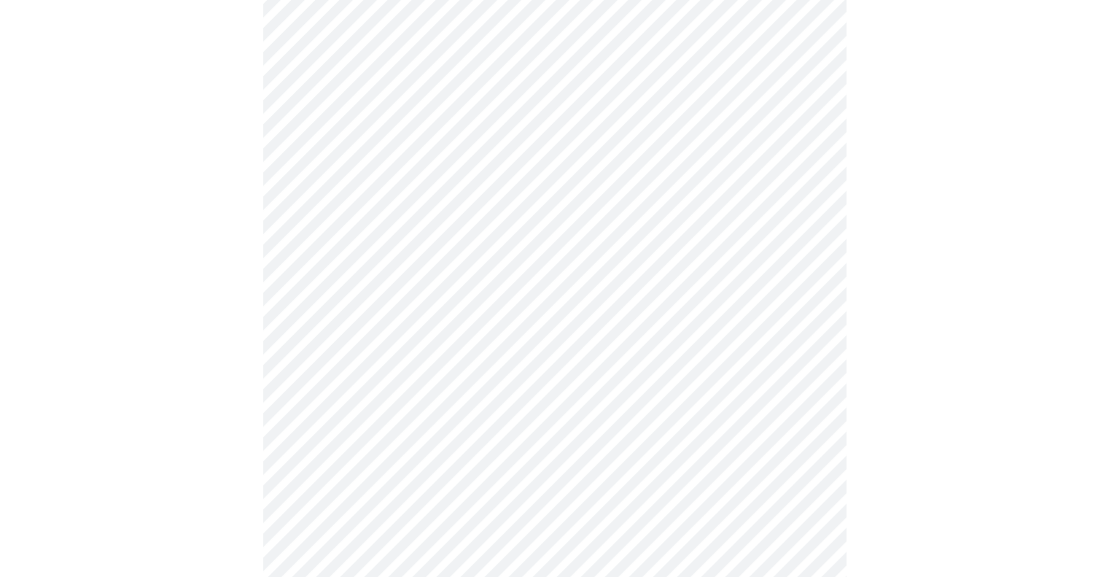
scroll to position [214, 0]
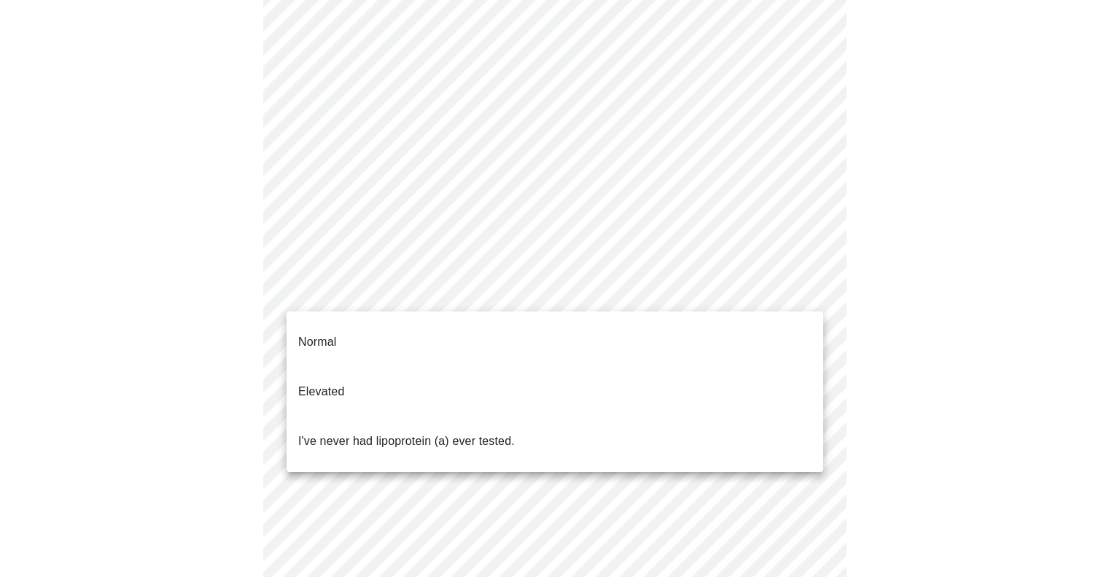
click at [474, 290] on body "MyMenopauseRx Appointments Messaging Labs Uploads Medications Community Refer a…" at bounding box center [560, 329] width 1108 height 1077
click at [444, 334] on li "Normal" at bounding box center [555, 342] width 537 height 50
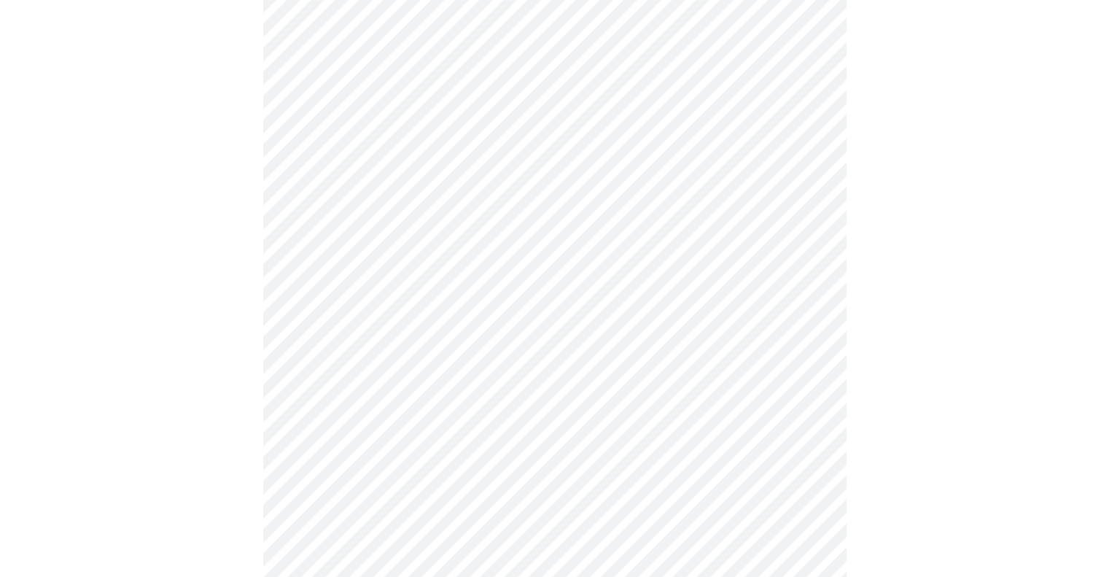
scroll to position [3761, 0]
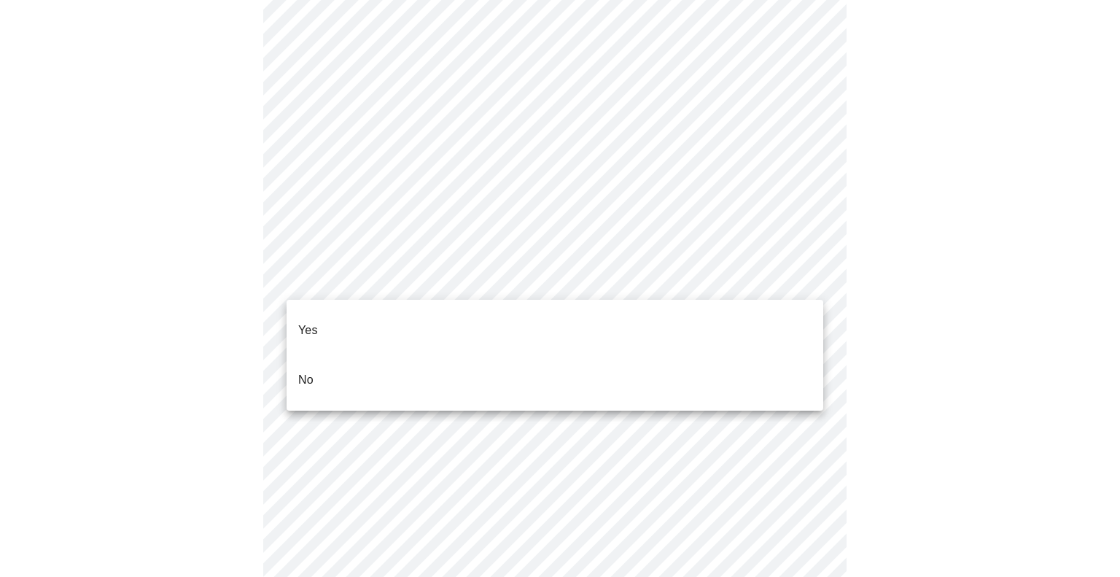
click at [380, 355] on li "No" at bounding box center [555, 380] width 537 height 50
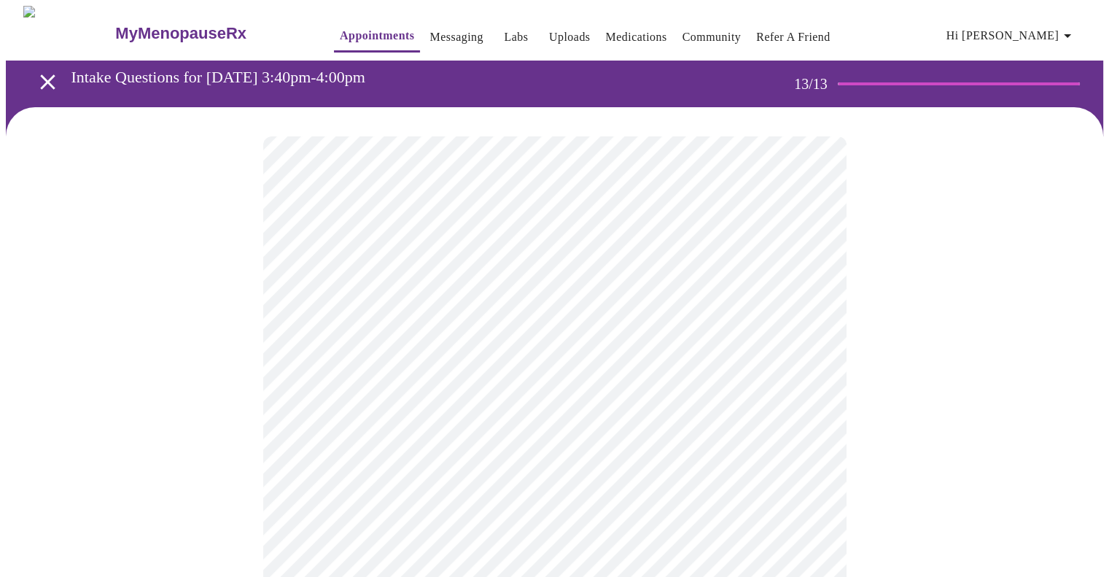
scroll to position [1, 0]
